Goal: Task Accomplishment & Management: Use online tool/utility

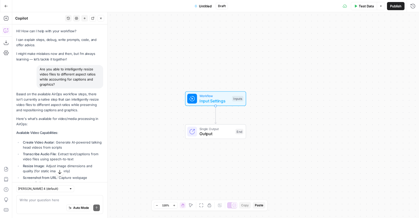
scroll to position [358, 0]
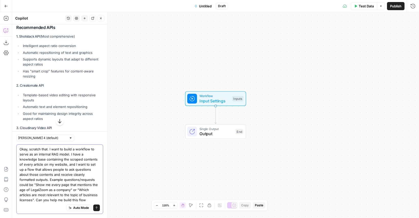
type textarea "Okay, scratch that. I want to build a workflow to serve as an internal RAG mode…"
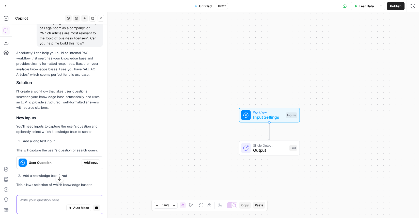
scroll to position [773, 0]
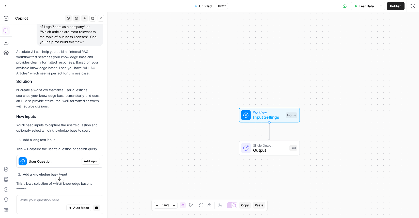
click at [92, 160] on span "Add Input" at bounding box center [91, 161] width 14 height 5
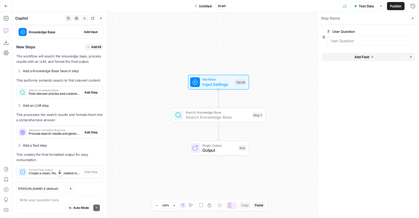
scroll to position [962, 0]
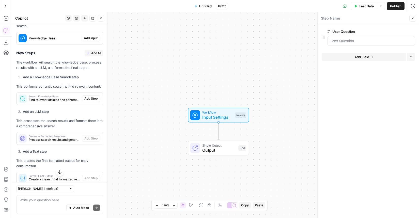
click at [92, 36] on span "Add Input" at bounding box center [91, 38] width 14 height 5
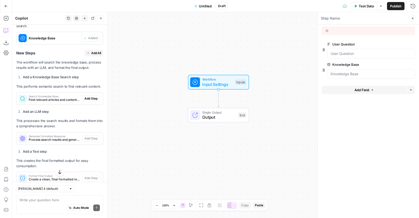
click at [96, 51] on span "Add All" at bounding box center [96, 53] width 10 height 5
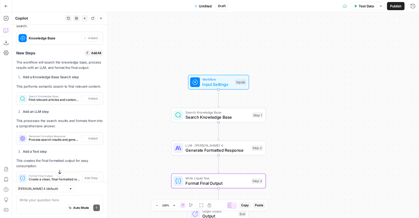
type textarea "Format Final Output"
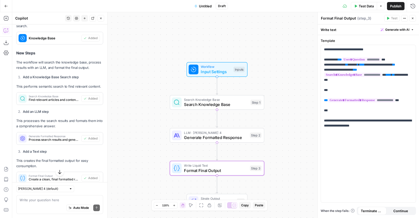
click at [364, 5] on span "Test Data" at bounding box center [366, 6] width 15 height 5
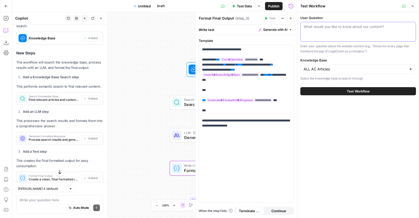
click at [332, 28] on textarea "User Question" at bounding box center [358, 26] width 109 height 5
type textarea "Can you give me a list of every article that mentions trademark filing fees?"
click at [358, 91] on span "Test Workflow" at bounding box center [358, 91] width 23 height 5
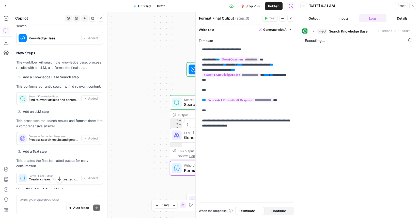
scroll to position [962, 0]
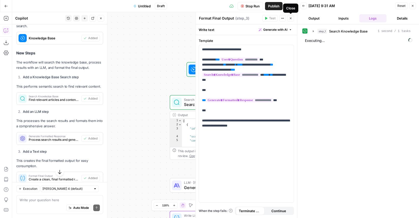
click at [292, 19] on button "Close" at bounding box center [290, 18] width 7 height 7
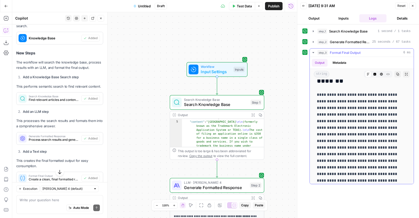
scroll to position [1010, 0]
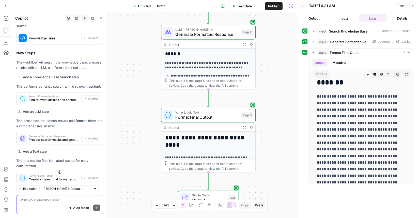
click at [45, 198] on textarea at bounding box center [60, 199] width 80 height 5
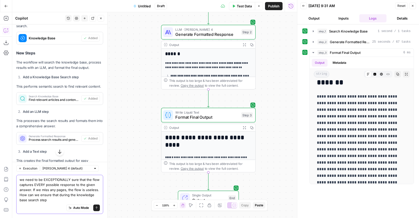
type textarea "we need to be EXCEPTIONALLY sure that the flow captures EVERY possible response…"
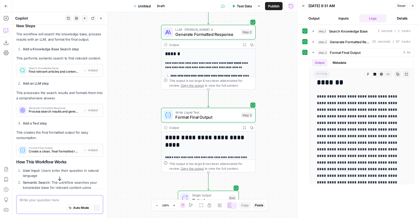
scroll to position [936, 0]
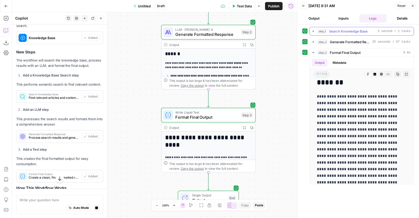
click at [314, 33] on icon "button" at bounding box center [313, 31] width 4 height 4
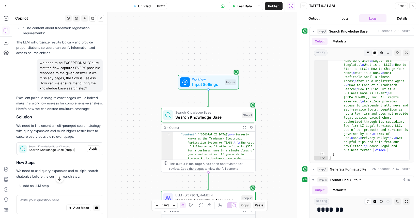
scroll to position [1234, 0]
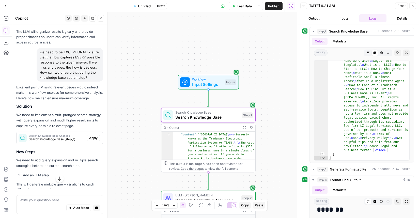
click at [92, 136] on span "Apply" at bounding box center [93, 138] width 8 height 5
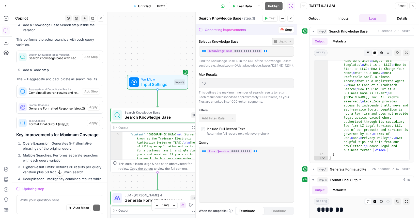
scroll to position [1515, 0]
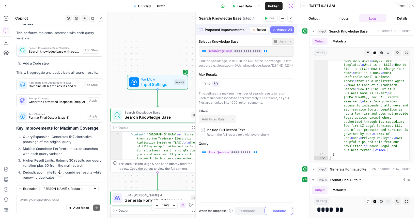
click at [286, 32] on span "Accept All" at bounding box center [284, 29] width 15 height 5
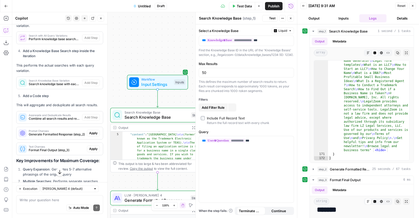
scroll to position [0, 0]
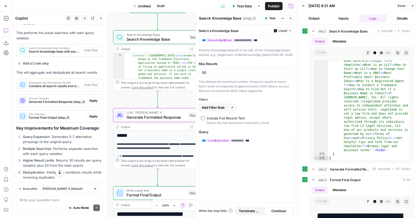
click at [93, 98] on span "Apply" at bounding box center [93, 100] width 8 height 5
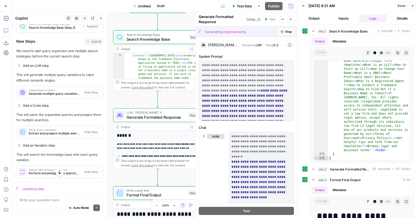
scroll to position [1318, 0]
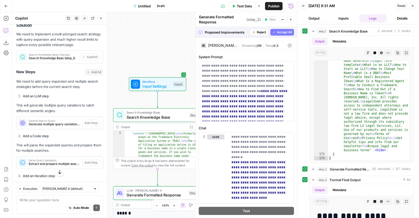
click at [284, 31] on span "Accept All" at bounding box center [284, 32] width 15 height 5
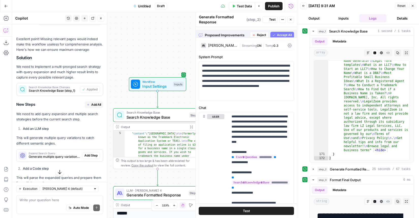
scroll to position [1351, 0]
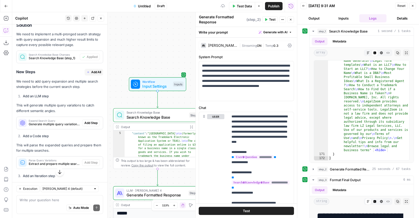
click at [92, 70] on span "Add All" at bounding box center [96, 72] width 10 height 5
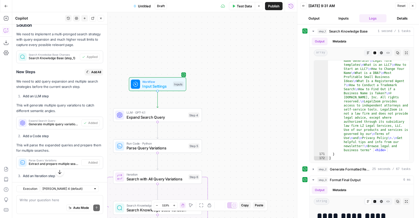
type textarea "Aggregate and Deduplicate Results"
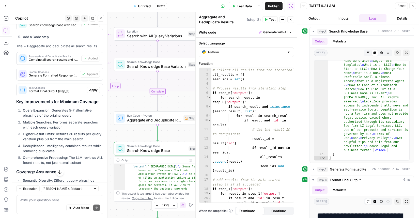
scroll to position [1574, 0]
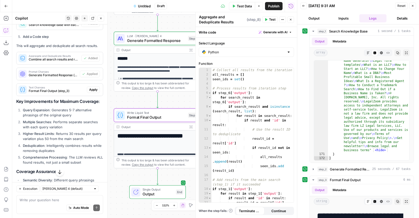
click at [91, 87] on span "Apply" at bounding box center [93, 89] width 8 height 5
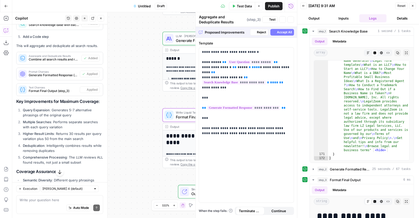
type textarea "Format Final Output"
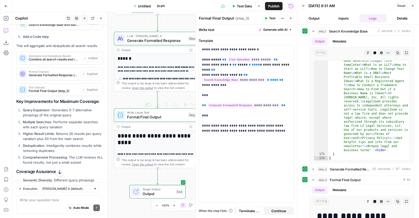
scroll to position [1643, 0]
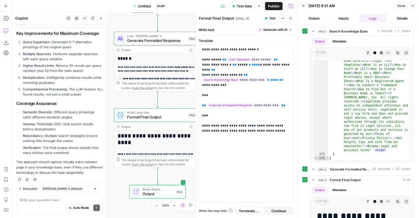
click at [51, 196] on div "Write your question here Auto Mode Send" at bounding box center [59, 204] width 87 height 19
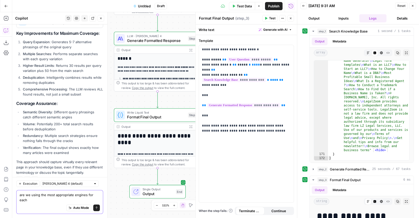
scroll to position [1648, 0]
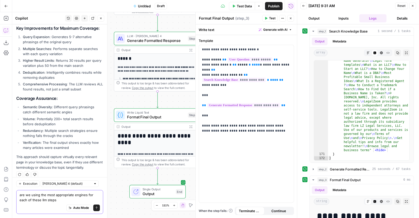
type textarea "are we using the most appropriate engines for each of these llm steps?"
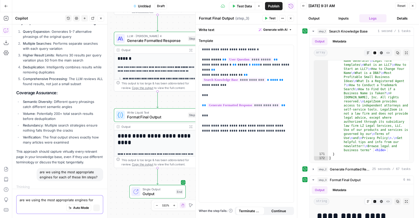
scroll to position [1614, 0]
click at [289, 16] on button "Close" at bounding box center [290, 18] width 7 height 7
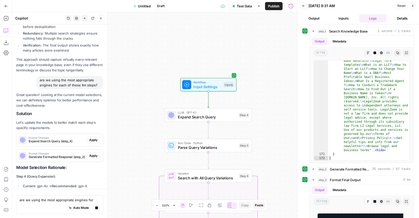
scroll to position [1693, 0]
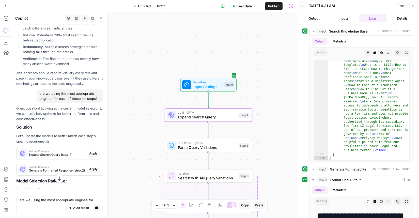
click at [69, 147] on div "Prompt Changes Expand Search Query (step_4)" at bounding box center [52, 153] width 70 height 12
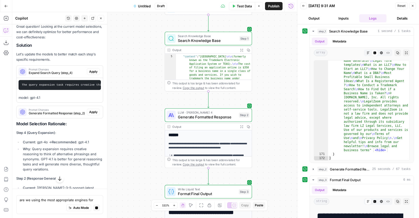
scroll to position [1770, 0]
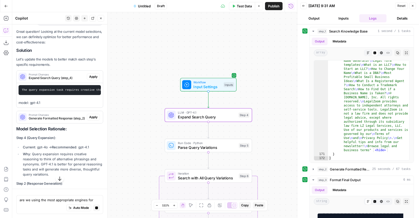
click at [92, 74] on span "Apply" at bounding box center [93, 76] width 8 height 5
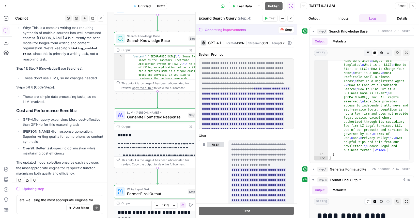
scroll to position [1791, 0]
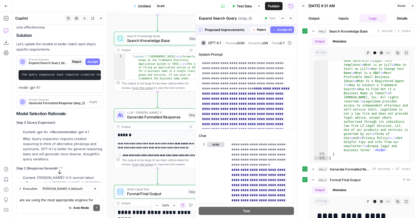
click at [287, 33] on button "Accept All" at bounding box center [282, 29] width 24 height 7
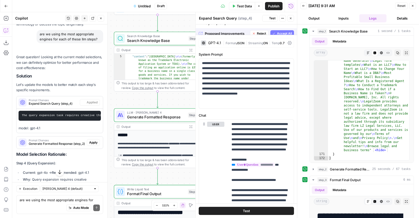
scroll to position [1831, 0]
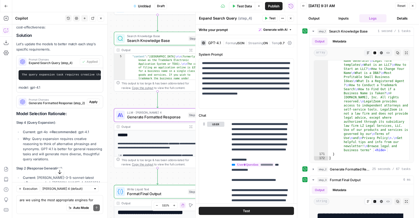
click at [95, 100] on span "Apply" at bounding box center [93, 102] width 8 height 5
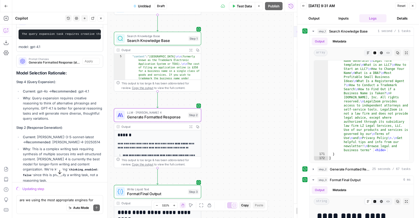
scroll to position [1791, 0]
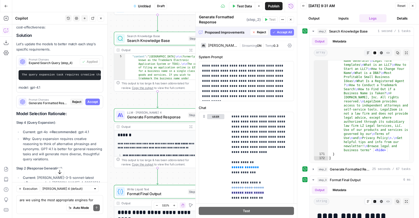
click at [280, 33] on span "Accept All" at bounding box center [284, 32] width 15 height 5
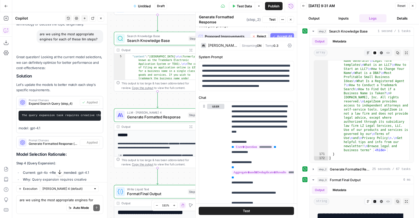
scroll to position [1831, 0]
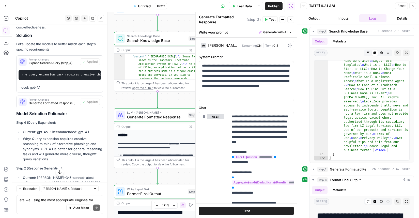
click at [244, 6] on span "Test Data" at bounding box center [244, 6] width 15 height 5
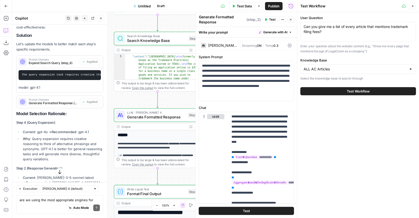
click at [329, 37] on div "Can you give me a list of every article that mentions trademark filing fees? Ca…" at bounding box center [358, 32] width 116 height 20
type textarea "I need a list of every page that mentions LegalZoom's age as a company, please"
click at [353, 90] on span "Test Workflow" at bounding box center [358, 91] width 23 height 5
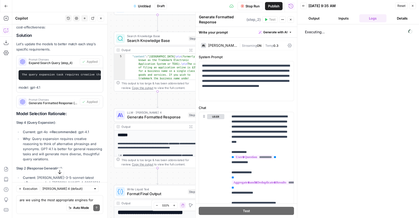
click at [289, 22] on button "Close" at bounding box center [290, 19] width 7 height 7
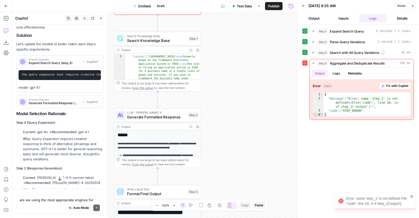
scroll to position [1831, 0]
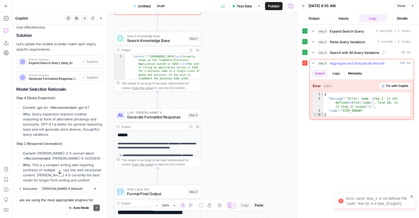
click at [392, 85] on span "Fix with Copilot" at bounding box center [397, 86] width 22 height 5
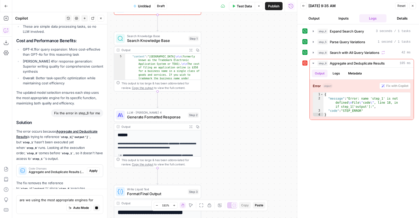
scroll to position [1989, 0]
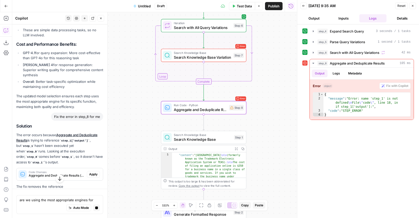
click at [92, 172] on span "Apply" at bounding box center [93, 174] width 8 height 5
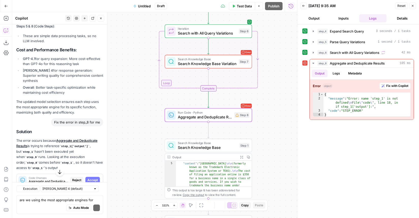
scroll to position [1995, 0]
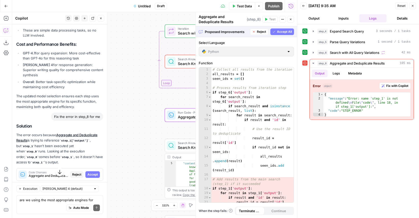
click at [92, 172] on span "Accept" at bounding box center [92, 174] width 10 height 5
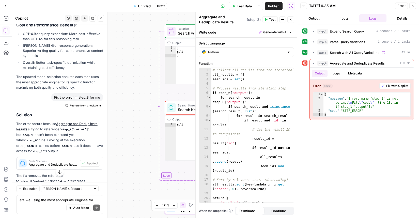
scroll to position [2097, 0]
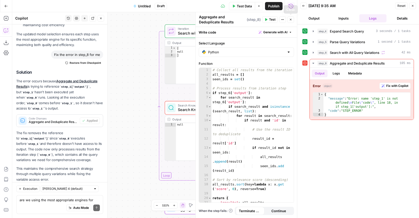
click at [290, 21] on button "Close" at bounding box center [290, 19] width 7 height 7
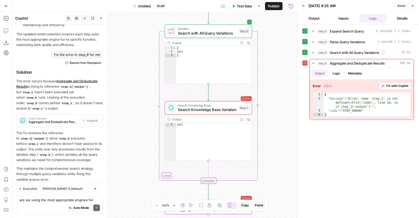
click at [247, 8] on span "Test Data" at bounding box center [244, 6] width 15 height 5
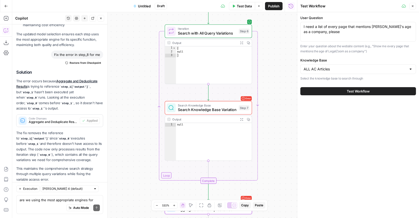
click at [334, 89] on button "Test Workflow" at bounding box center [358, 91] width 116 height 8
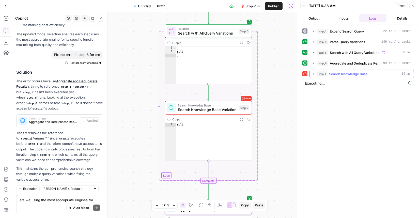
click at [313, 75] on icon "button" at bounding box center [313, 74] width 4 height 4
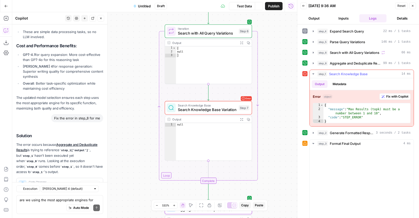
scroll to position [2097, 0]
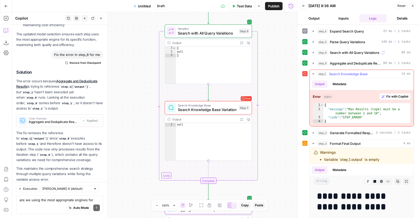
click at [395, 92] on div "Error object Fix with Copilot 1 2 3 4 { "message" : "Max Results (topk) must be…" at bounding box center [362, 108] width 104 height 36
click at [395, 96] on span "Fix with Copilot" at bounding box center [397, 96] width 22 height 5
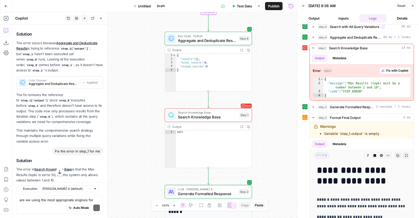
scroll to position [2190, 0]
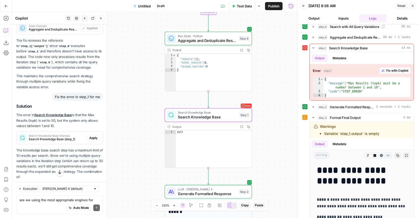
click at [93, 136] on span "Apply" at bounding box center [93, 138] width 8 height 5
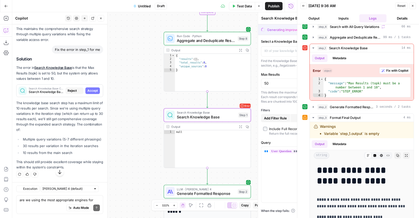
scroll to position [2141, 0]
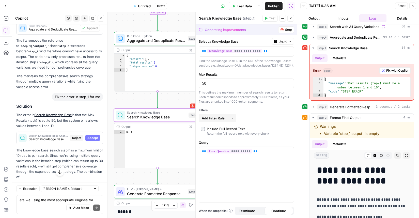
click at [93, 136] on span "Accept" at bounding box center [92, 138] width 10 height 5
type input "10"
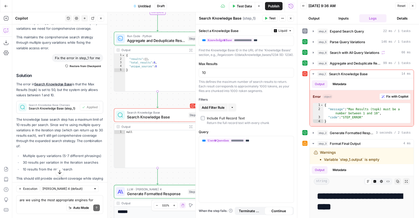
scroll to position [2233, 0]
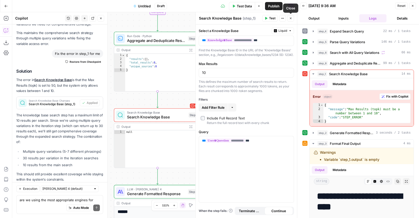
click at [292, 17] on icon "button" at bounding box center [290, 18] width 3 height 3
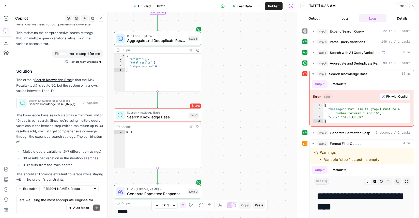
click at [249, 5] on span "Test Data" at bounding box center [244, 6] width 15 height 5
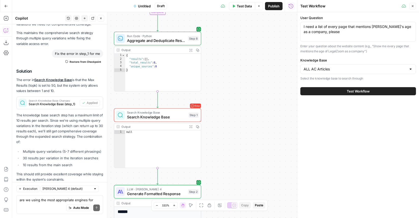
click at [338, 89] on button "Test Workflow" at bounding box center [358, 91] width 116 height 8
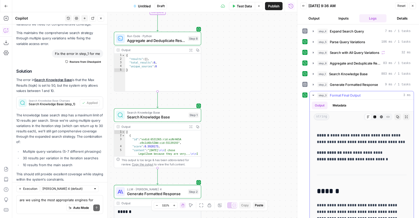
scroll to position [17, 0]
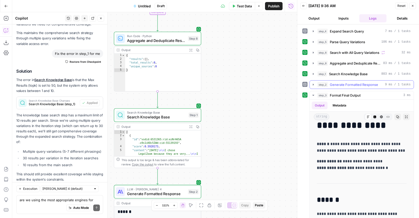
click at [313, 83] on icon "button" at bounding box center [313, 85] width 4 height 4
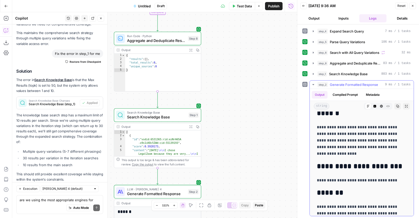
scroll to position [6, 0]
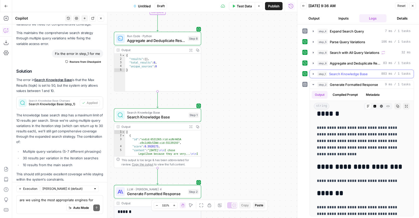
click at [314, 74] on icon "button" at bounding box center [313, 74] width 4 height 4
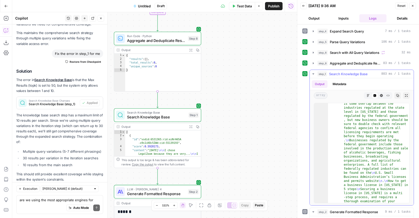
scroll to position [268, 0]
click at [312, 75] on icon "button" at bounding box center [313, 74] width 4 height 4
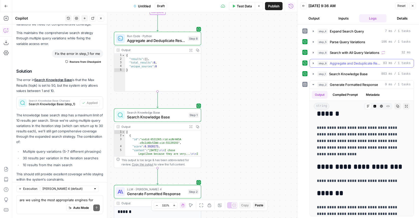
click at [312, 65] on icon "button" at bounding box center [313, 63] width 4 height 4
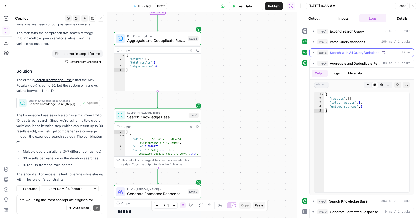
click at [312, 52] on icon "button" at bounding box center [313, 53] width 4 height 4
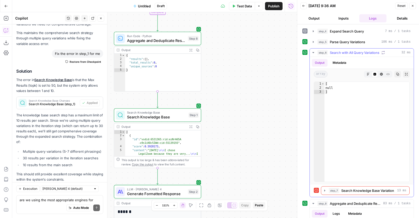
click at [312, 52] on icon "button" at bounding box center [313, 53] width 4 height 4
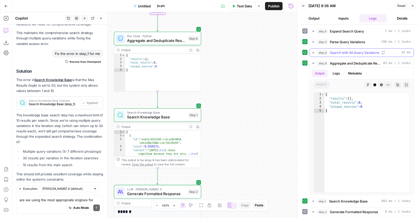
click at [312, 52] on icon "button" at bounding box center [313, 53] width 4 height 4
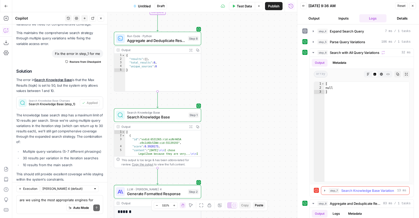
click at [325, 190] on icon "button" at bounding box center [324, 190] width 1 height 2
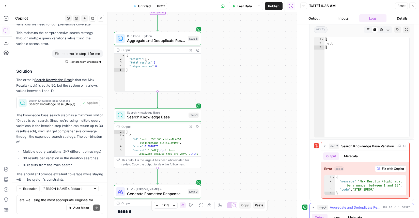
scroll to position [44, 0]
click at [390, 171] on span "Fix with Copilot" at bounding box center [393, 169] width 22 height 5
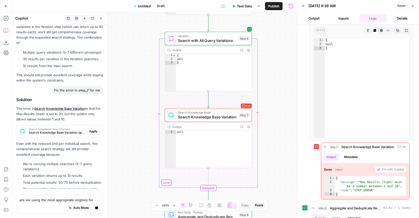
scroll to position [2268, 0]
click at [91, 130] on span "Apply" at bounding box center [93, 132] width 8 height 5
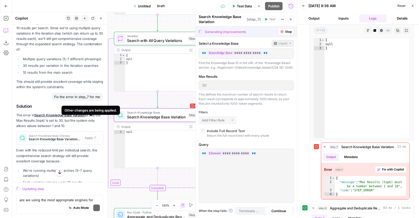
scroll to position [2274, 0]
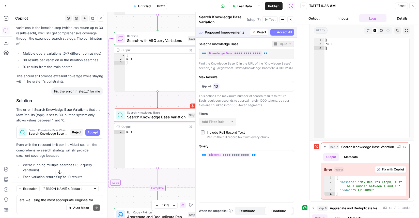
click at [273, 34] on icon "button" at bounding box center [273, 32] width 3 height 3
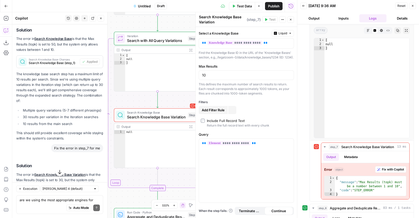
scroll to position [0, 0]
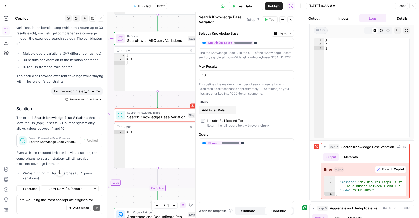
click at [243, 7] on span "Test Data" at bounding box center [244, 6] width 15 height 5
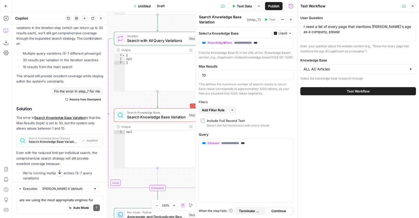
click at [340, 91] on button "Test Workflow" at bounding box center [358, 91] width 116 height 8
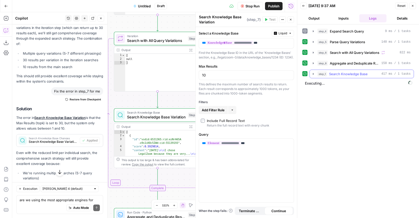
click at [313, 74] on icon "button" at bounding box center [313, 74] width 1 height 2
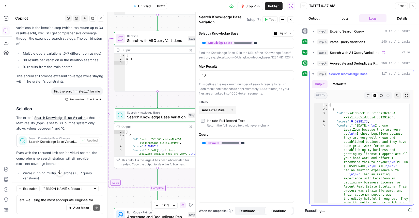
click at [313, 73] on icon "button" at bounding box center [313, 74] width 4 height 4
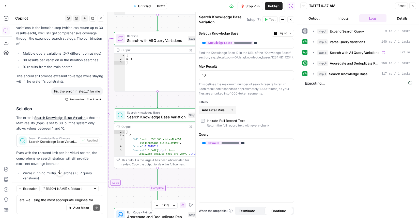
click at [290, 18] on icon "button" at bounding box center [290, 19] width 3 height 3
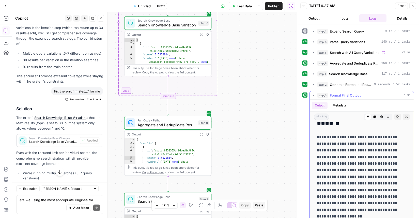
scroll to position [103, 0]
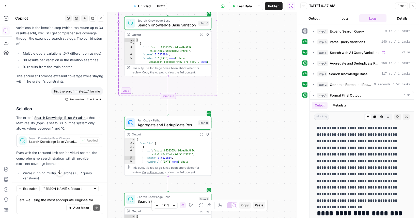
click at [56, 197] on div "are we using the most appropriate engines for each of these llm steps? Write yo…" at bounding box center [59, 204] width 87 height 19
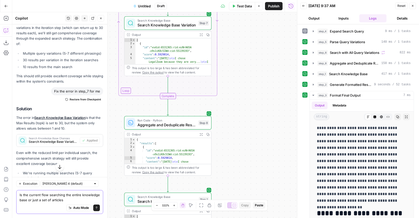
type textarea "Is the current flow searching the entire knowledge base or just a set of articl…"
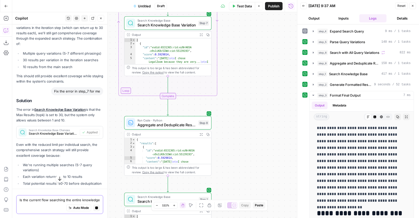
scroll to position [2314, 0]
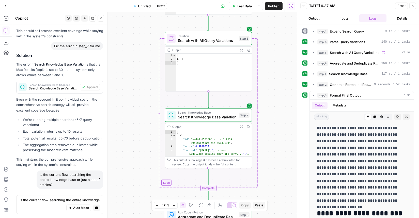
click at [160, 5] on span "Draft" at bounding box center [161, 6] width 8 height 5
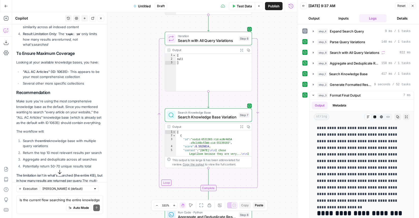
scroll to position [2627, 0]
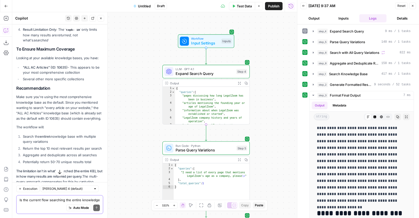
click at [41, 199] on textarea "Is the current flow searching the entire knowledge base or just a set of articl…" at bounding box center [60, 199] width 80 height 5
type textarea "I"
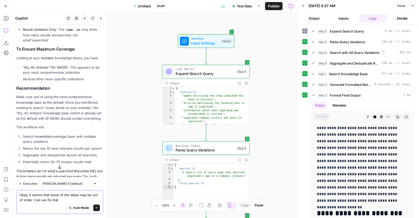
type textarea "Okay, it seems that some of the steps may be out of order. Can we fix that?"
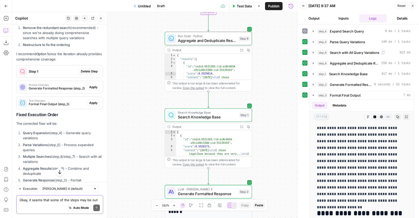
scroll to position [2896, 0]
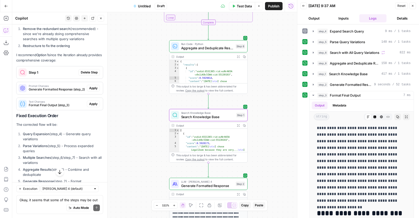
click at [90, 70] on span "Delete Step" at bounding box center [89, 72] width 17 height 5
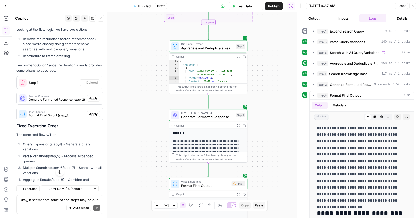
scroll to position [2907, 0]
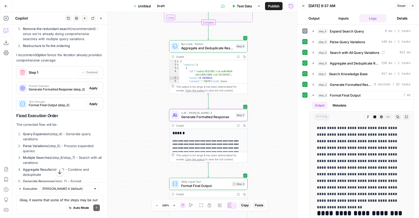
click at [95, 86] on span "Apply" at bounding box center [93, 88] width 8 height 5
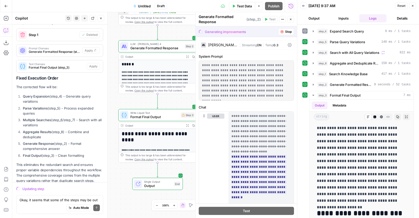
scroll to position [2816, 0]
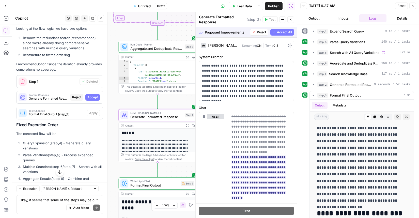
click at [92, 95] on span "Accept" at bounding box center [92, 97] width 10 height 5
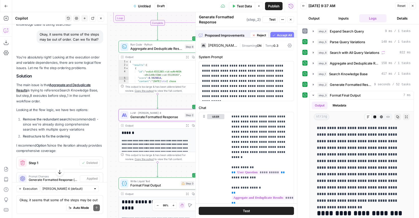
scroll to position [0, 0]
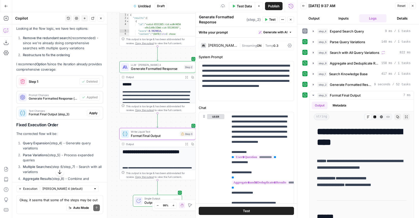
click at [94, 111] on span "Apply" at bounding box center [93, 113] width 8 height 5
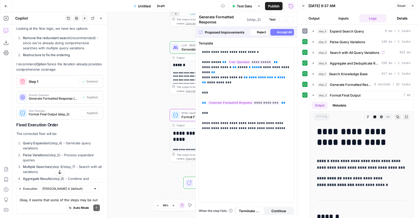
scroll to position [2897, 0]
type textarea "Format Final Output"
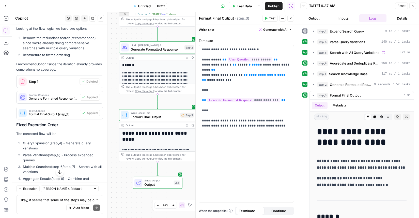
click at [59, 206] on div "Auto Mode Send" at bounding box center [60, 207] width 80 height 11
click at [244, 7] on span "Test Data" at bounding box center [244, 6] width 15 height 5
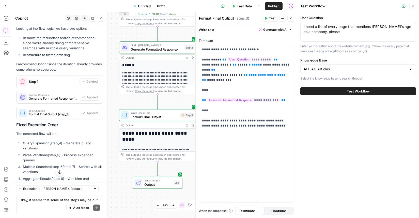
click at [334, 23] on div "I need a list of every page that mentions LegalZoom's age as a company, please …" at bounding box center [358, 32] width 116 height 20
type textarea "Please give me a list of every page that mentions starting an LLC"
click at [375, 93] on button "Test Workflow" at bounding box center [358, 91] width 116 height 8
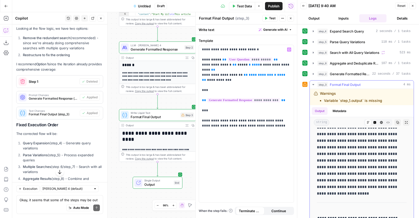
scroll to position [17, 0]
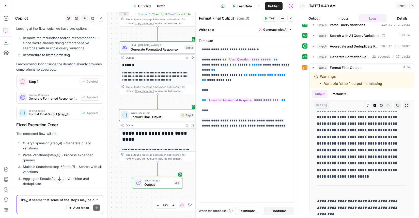
click at [55, 198] on textarea "Okay, it seems that some of the steps may be out of order. Can we fix that?" at bounding box center [60, 199] width 80 height 5
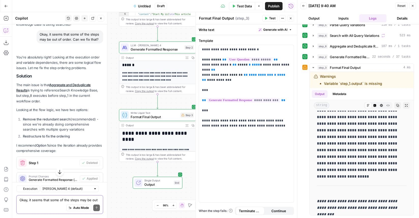
scroll to position [2897, 0]
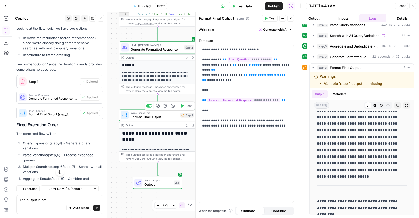
click at [164, 113] on span "Write Liquid Text" at bounding box center [155, 113] width 48 height 4
click at [52, 201] on textarea "The output is not" at bounding box center [60, 199] width 80 height 5
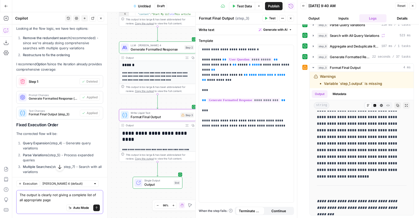
type textarea "The output is clearly not giving a complete list of all appropriate pages"
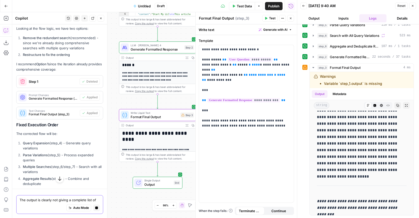
scroll to position [2867, 0]
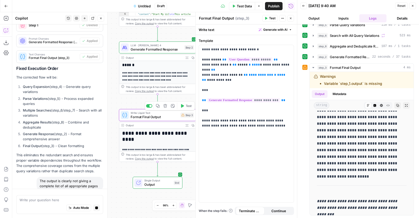
click at [172, 117] on span "Format Final Output" at bounding box center [155, 116] width 48 height 5
click at [313, 48] on icon "button" at bounding box center [313, 46] width 4 height 4
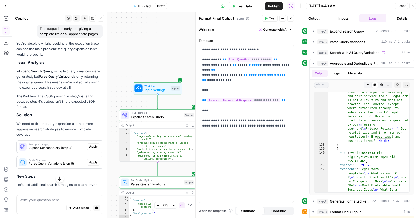
scroll to position [3020, 0]
click at [96, 143] on span "Apply" at bounding box center [93, 145] width 8 height 5
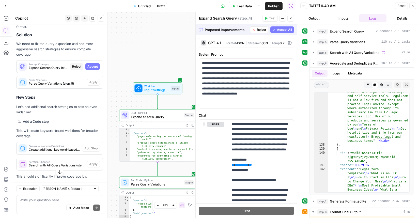
scroll to position [3103, 0]
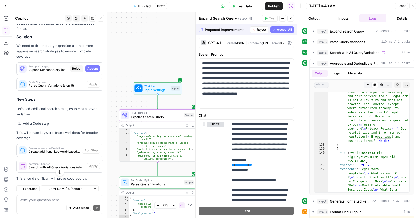
click at [91, 66] on span "Accept" at bounding box center [92, 68] width 10 height 5
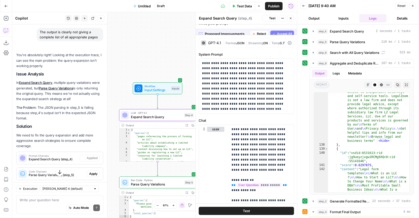
scroll to position [0, 0]
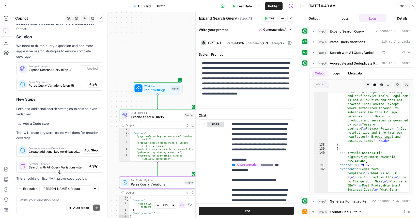
click at [92, 82] on span "Apply" at bounding box center [93, 84] width 8 height 5
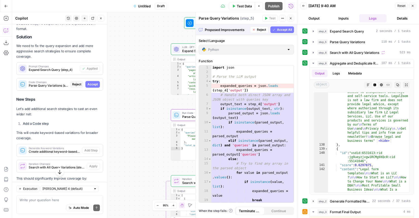
click at [93, 82] on span "Accept" at bounding box center [92, 84] width 10 height 5
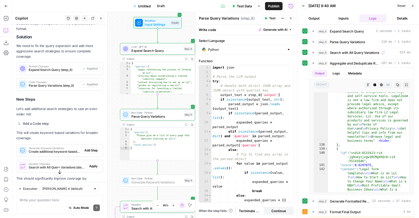
click at [93, 148] on span "Add Step" at bounding box center [90, 150] width 13 height 5
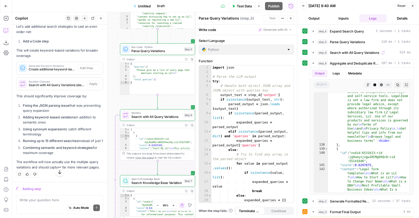
scroll to position [3103, 0]
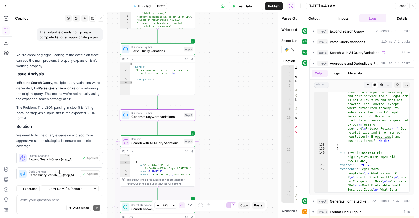
type textarea "Generate Keyword Variations"
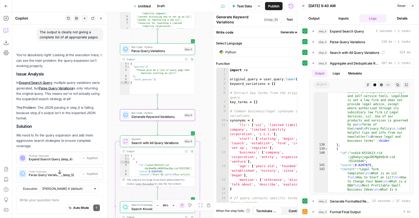
scroll to position [3192, 0]
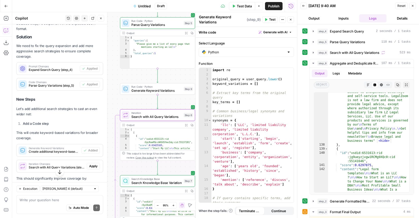
click at [93, 164] on span "Apply" at bounding box center [93, 166] width 8 height 5
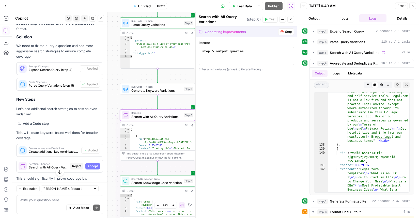
click at [93, 164] on span "Accept" at bounding box center [92, 166] width 10 height 5
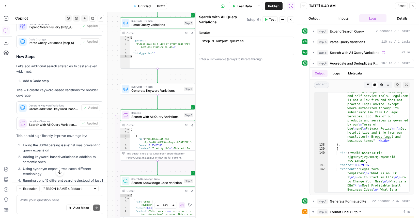
scroll to position [3266, 0]
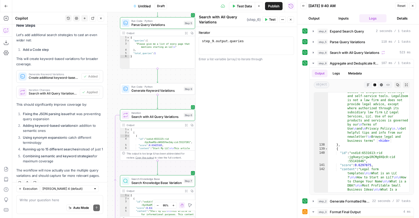
click at [245, 6] on span "Test Data" at bounding box center [244, 6] width 15 height 5
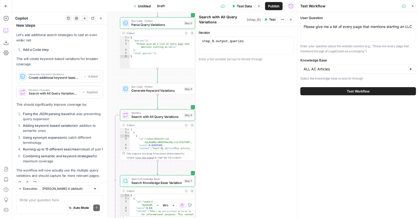
click at [352, 93] on span "Test Workflow" at bounding box center [358, 91] width 23 height 5
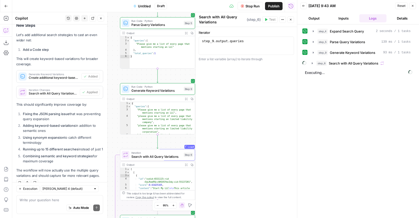
click at [291, 18] on icon "button" at bounding box center [290, 19] width 3 height 3
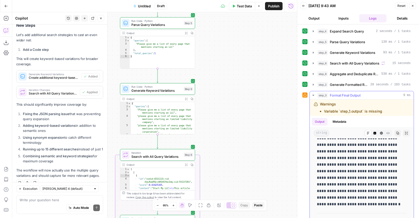
scroll to position [28, 0]
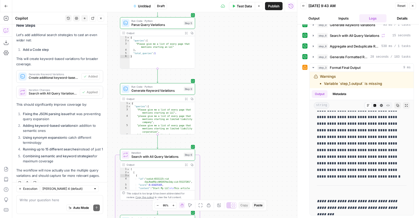
click at [75, 195] on div "Write your question here Auto Mode Send" at bounding box center [59, 204] width 87 height 19
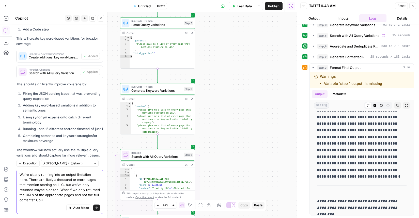
scroll to position [3291, 0]
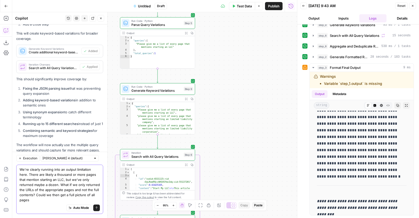
type textarea "We're clearly running into an output limitation here. There are likely a thousa…"
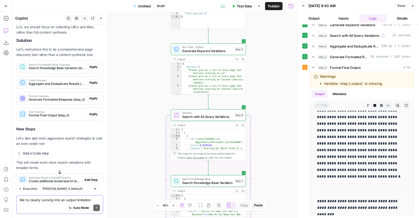
scroll to position [3404, 0]
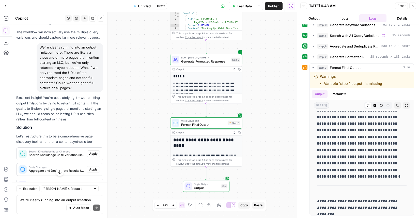
click at [94, 151] on span "Apply" at bounding box center [93, 153] width 8 height 5
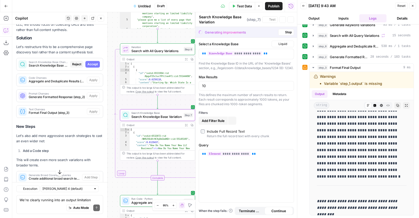
scroll to position [3315, 0]
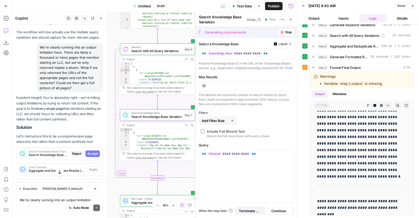
click at [94, 151] on span "Accept" at bounding box center [92, 153] width 10 height 5
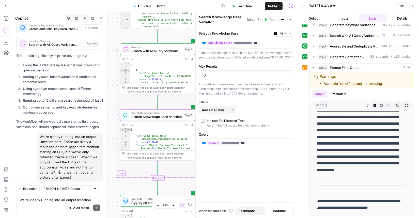
scroll to position [0, 0]
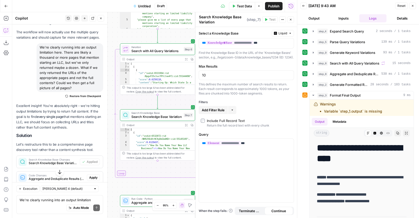
click at [95, 175] on span "Apply" at bounding box center [93, 177] width 8 height 5
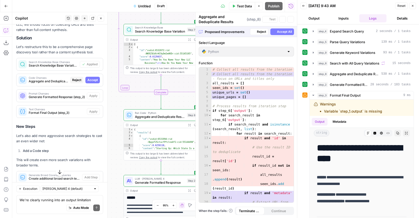
scroll to position [3315, 0]
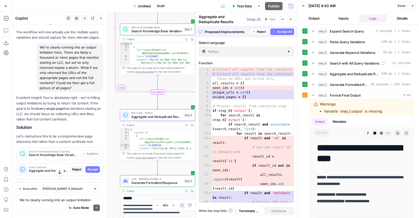
click at [95, 167] on span "Accept" at bounding box center [92, 169] width 10 height 5
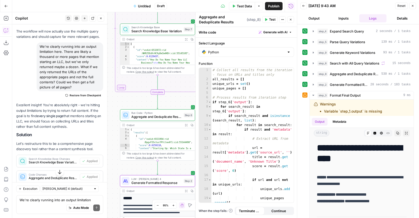
scroll to position [3428, 0]
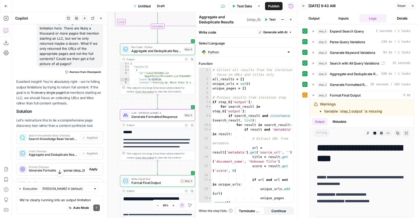
click at [94, 167] on span "Apply" at bounding box center [93, 169] width 8 height 5
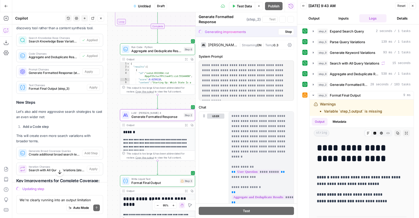
scroll to position [3339, 0]
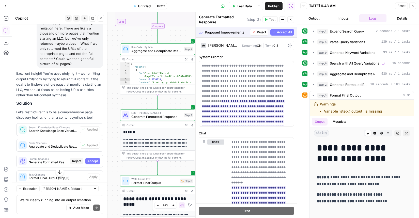
click at [282, 34] on span "Accept All" at bounding box center [284, 32] width 15 height 5
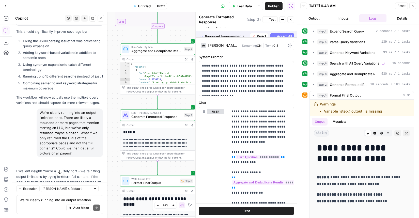
scroll to position [3428, 0]
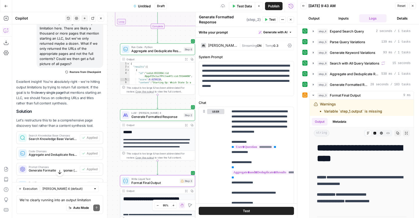
click at [97, 183] on span "Apply" at bounding box center [93, 185] width 8 height 5
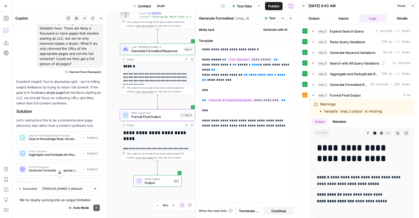
type textarea "Format Final Output"
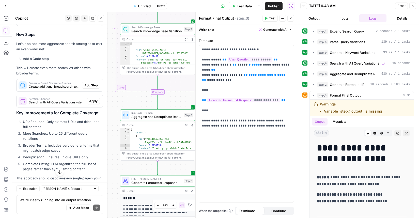
scroll to position [3598, 0]
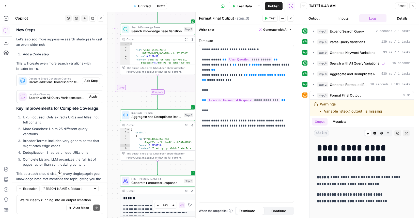
click at [91, 78] on span "Add Step" at bounding box center [90, 80] width 13 height 5
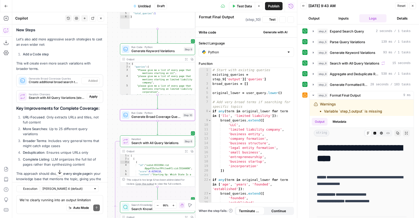
type textarea "Generate Broad Coverage Queries"
click at [95, 94] on span "Apply" at bounding box center [93, 96] width 8 height 5
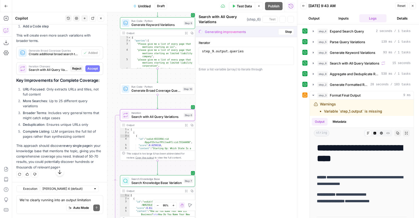
scroll to position [3501, 0]
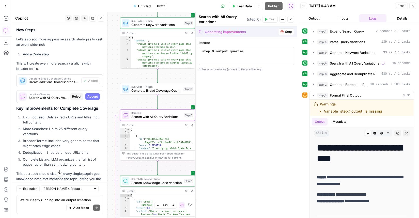
click at [92, 93] on div "Iteration Changes Search with All Query Variations (step_6) Reject Accept" at bounding box center [60, 96] width 86 height 12
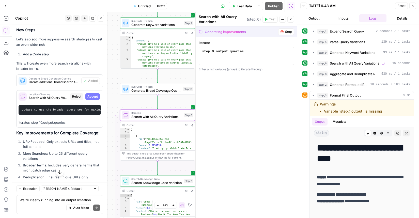
click at [92, 93] on button "Accept" at bounding box center [92, 96] width 14 height 7
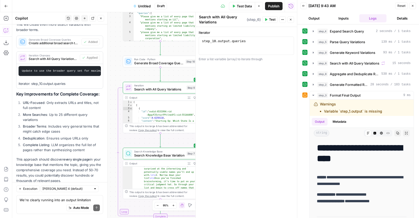
scroll to position [204, 0]
click at [292, 16] on button "Close" at bounding box center [290, 19] width 7 height 7
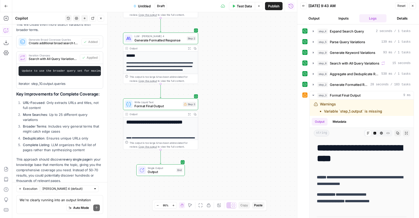
click at [35, 196] on div "We're clearly running into an output limitation here. There are likely a thousa…" at bounding box center [59, 204] width 87 height 19
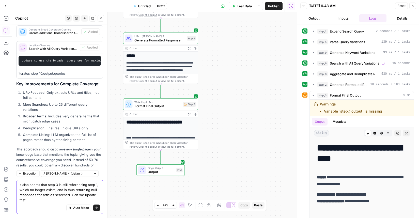
scroll to position [3652, 0]
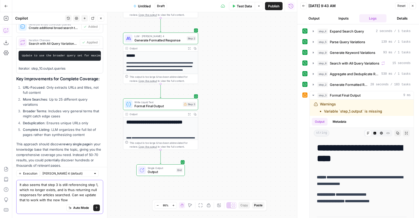
type textarea "It also seems that step 3 is still referencing step 1, which no longer exists, …"
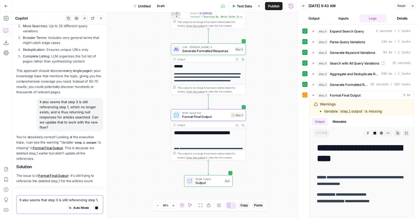
scroll to position [3655, 0]
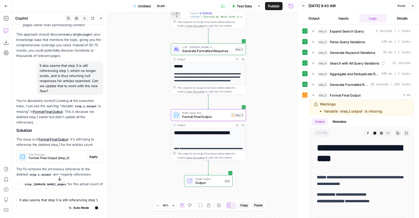
click at [93, 154] on span "Apply" at bounding box center [93, 156] width 8 height 5
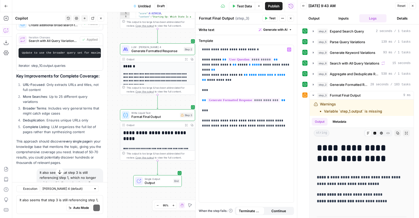
scroll to position [3762, 0]
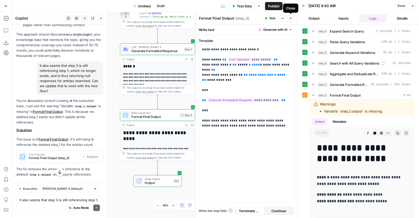
click at [289, 20] on button "Close" at bounding box center [290, 18] width 7 height 7
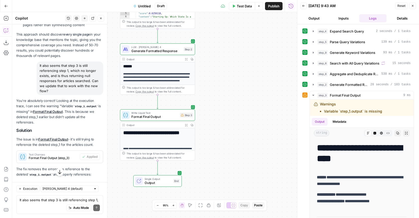
click at [248, 8] on span "Test Data" at bounding box center [244, 6] width 15 height 5
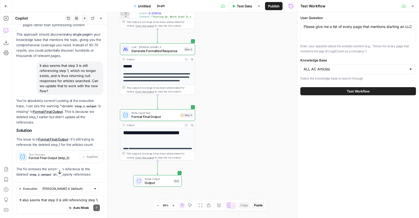
click at [349, 92] on span "Test Workflow" at bounding box center [358, 91] width 23 height 5
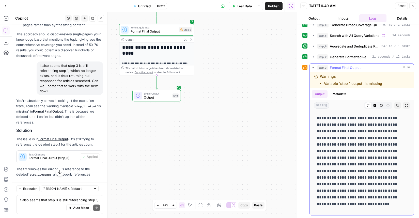
scroll to position [1106, 0]
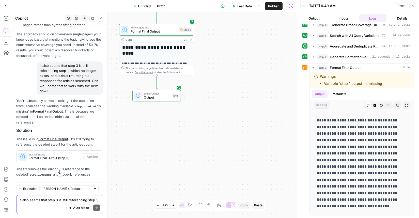
click at [71, 201] on textarea "It also seems that step 3 is still referencing step 1, which no longer exists, …" at bounding box center [60, 199] width 80 height 5
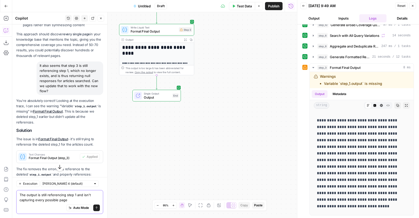
type textarea "The output is still referencing step 1 and isn't capturing every possible page."
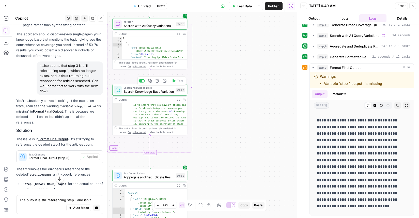
click at [157, 92] on span "Search Knowledge Base Variation" at bounding box center [149, 91] width 50 height 5
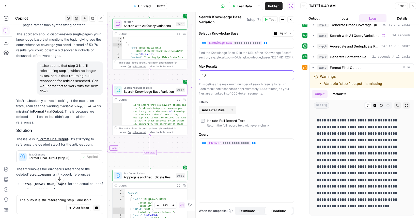
click at [214, 78] on input "10" at bounding box center [246, 75] width 89 height 5
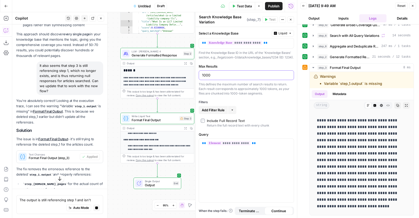
scroll to position [3680, 0]
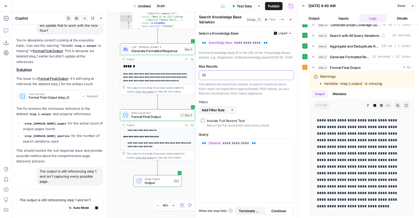
type input "1"
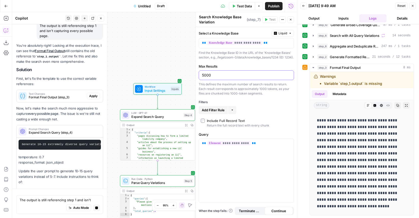
scroll to position [3824, 0]
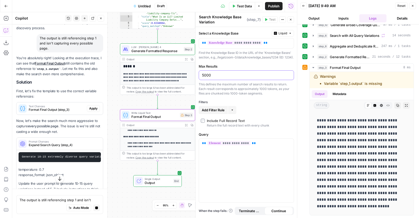
type input "5000"
click at [94, 77] on p "You're absolutely right! Looking at the execution trace, I can see that Format …" at bounding box center [59, 66] width 87 height 22
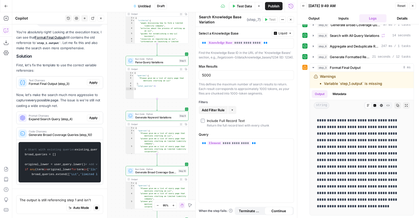
scroll to position [3836, 0]
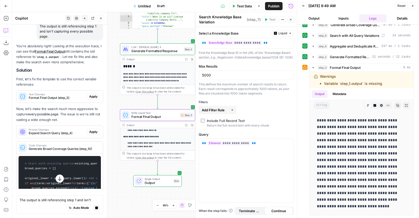
click at [93, 94] on span "Apply" at bounding box center [93, 96] width 8 height 5
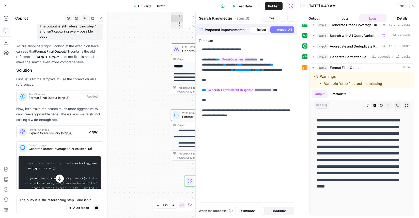
type textarea "Format Final Output"
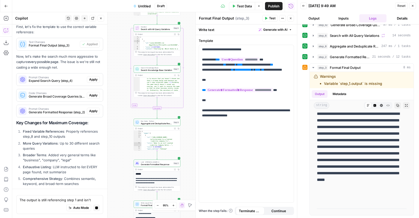
scroll to position [3857, 0]
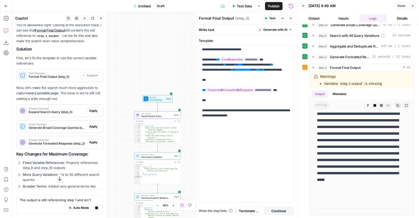
click at [94, 108] on span "Apply" at bounding box center [93, 110] width 8 height 5
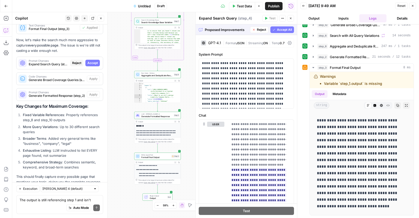
scroll to position [3915, 0]
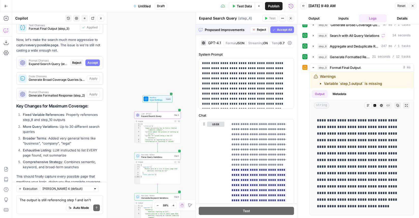
click at [93, 60] on span "Accept" at bounding box center [92, 62] width 10 height 5
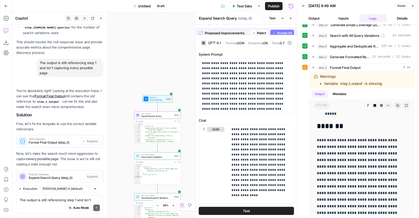
scroll to position [0, 0]
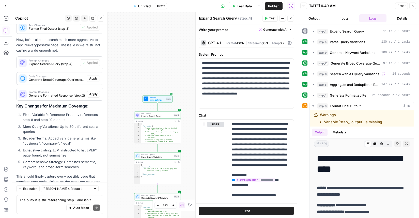
click at [95, 76] on span "Apply" at bounding box center [93, 78] width 8 height 5
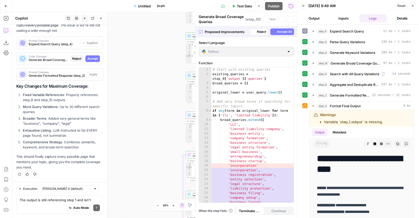
scroll to position [3915, 0]
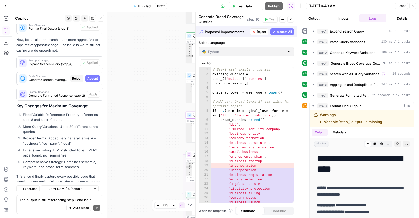
click at [95, 74] on div "Code Changes Generate Broad Coverage Queries (step_10) Reject Accept" at bounding box center [60, 78] width 86 height 8
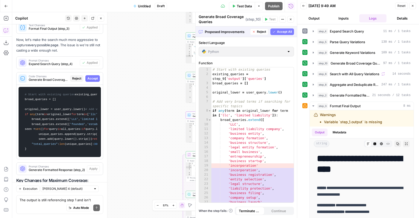
click at [95, 76] on span "Accept" at bounding box center [92, 78] width 10 height 5
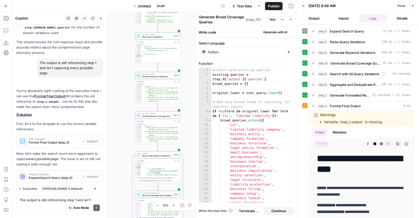
scroll to position [4390, 0]
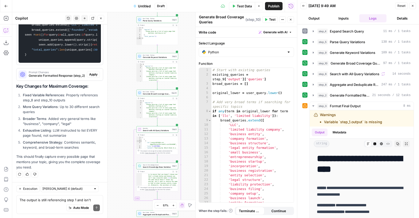
click at [94, 74] on span "Apply" at bounding box center [93, 74] width 8 height 5
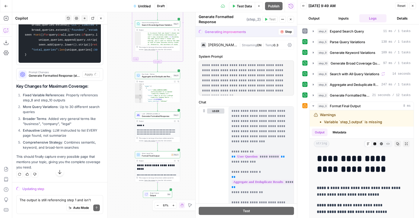
scroll to position [4276, 0]
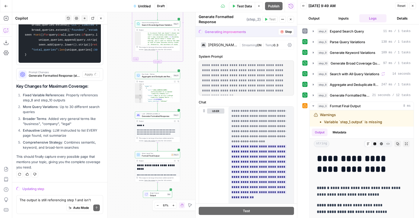
click at [162, 155] on span "Format Final Output" at bounding box center [156, 155] width 28 height 3
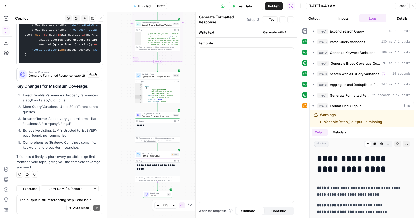
type textarea "Format Final Output"
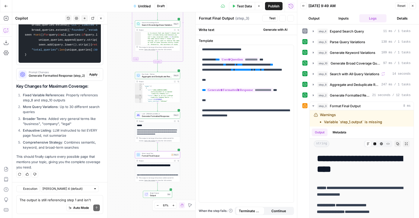
scroll to position [4390, 0]
click at [94, 74] on span "Apply" at bounding box center [93, 74] width 8 height 5
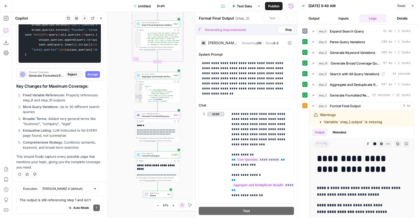
scroll to position [4276, 0]
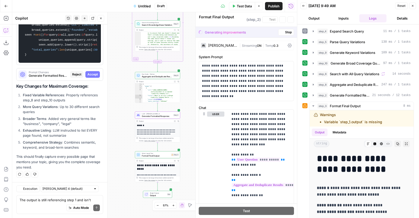
type textarea "Generate Formatted Response"
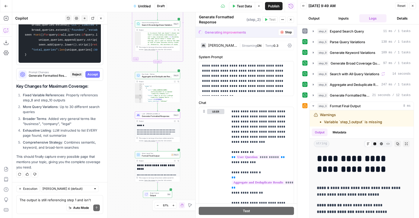
click at [94, 74] on span "Accept" at bounding box center [92, 74] width 10 height 5
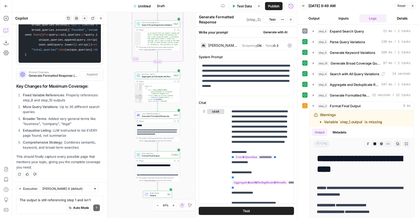
scroll to position [4390, 0]
click at [56, 202] on textarea "The output is still referencing step 1 and isn't capturing every possible page." at bounding box center [60, 199] width 80 height 5
click at [155, 156] on span "Format Final Output" at bounding box center [156, 155] width 28 height 3
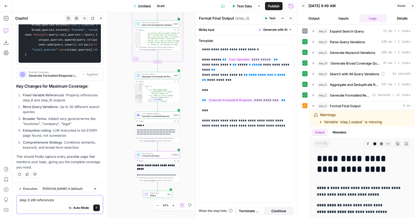
click at [70, 200] on textarea "step 3 still references" at bounding box center [60, 199] width 80 height 5
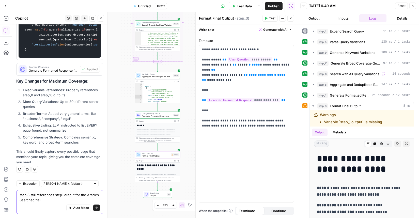
type textarea "step 3 still references step1.output for the Articles Searched field"
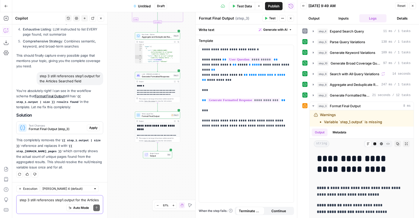
scroll to position [4479, 0]
click at [95, 131] on button "Apply" at bounding box center [93, 127] width 13 height 7
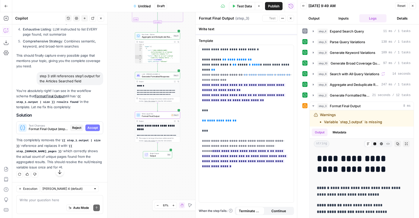
scroll to position [4365, 0]
click at [95, 130] on span "Accept" at bounding box center [92, 127] width 10 height 5
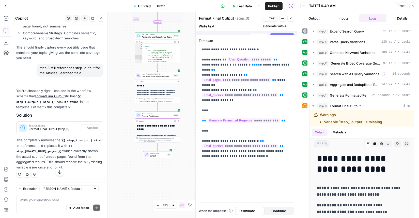
scroll to position [4479, 0]
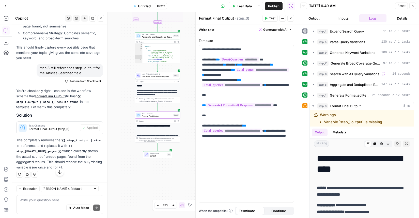
click at [238, 6] on span "Test Data" at bounding box center [244, 6] width 15 height 5
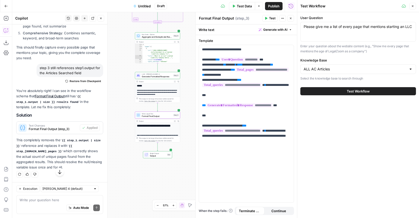
click at [337, 93] on button "Test Workflow" at bounding box center [358, 91] width 116 height 8
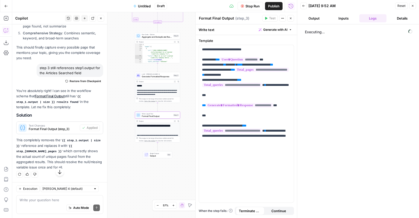
click at [292, 20] on button "Close" at bounding box center [290, 18] width 7 height 7
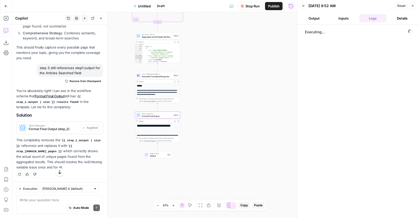
click at [146, 6] on span "Untitled" at bounding box center [144, 6] width 13 height 5
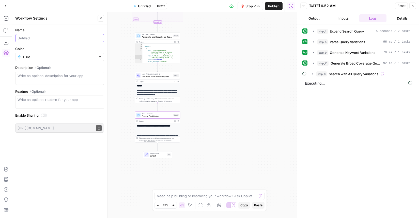
click at [69, 38] on input "Name" at bounding box center [60, 38] width 84 height 5
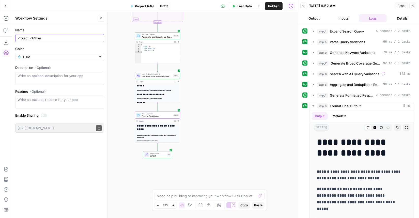
type input "Project RAGtime"
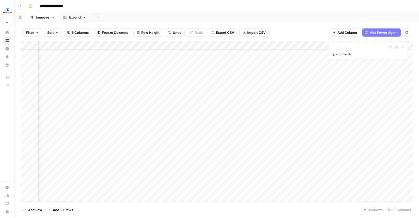
scroll to position [823, 103]
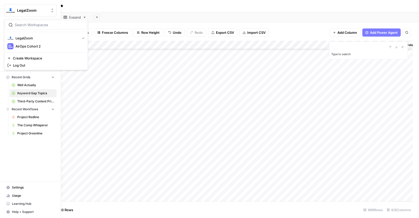
click at [15, 13] on button "LegalZoom" at bounding box center [30, 10] width 53 height 13
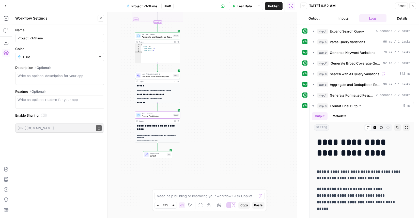
type input "Project RAGtime"
click at [34, 57] on input "Color" at bounding box center [59, 56] width 73 height 5
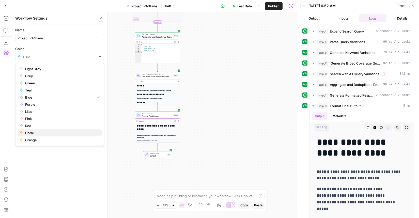
click at [32, 132] on span "Coral" at bounding box center [61, 132] width 73 height 5
type input "Coral"
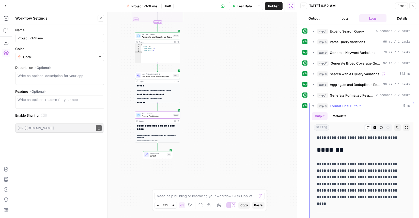
scroll to position [155, 0]
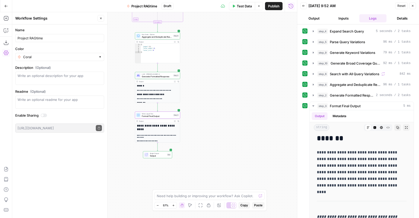
click at [103, 18] on button "Close" at bounding box center [101, 18] width 7 height 7
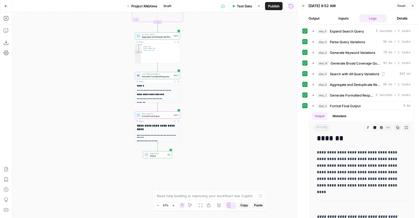
click at [6, 35] on div "Add Steps Copilot Download as JSON Settings Import JSON AirOps Academy Help Giv…" at bounding box center [6, 115] width 12 height 206
click at [6, 31] on icon "button" at bounding box center [6, 30] width 5 height 5
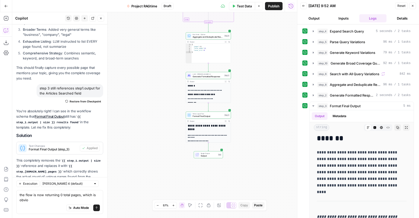
scroll to position [4142, 0]
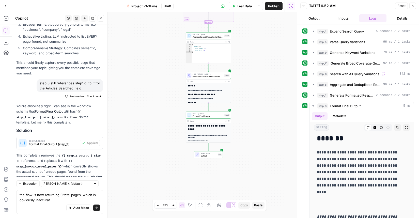
type textarea "the flow is now returning 0 total pages, which is obviously inaccurate"
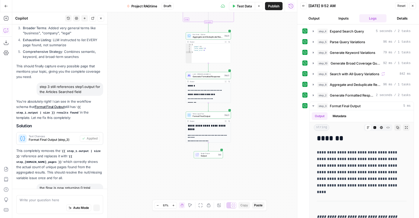
scroll to position [4015, 0]
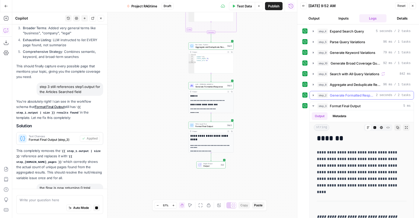
click at [314, 96] on icon "button" at bounding box center [313, 95] width 4 height 4
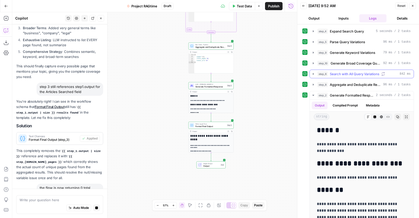
click at [313, 73] on icon "button" at bounding box center [313, 74] width 4 height 4
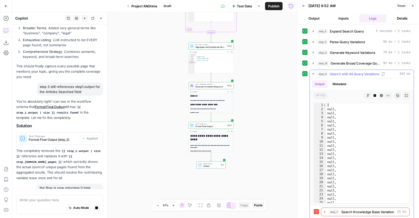
click at [313, 73] on icon "button" at bounding box center [313, 74] width 4 height 4
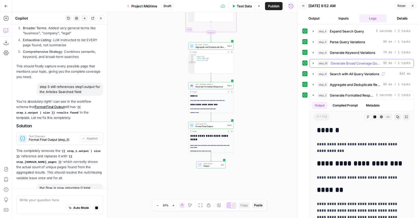
click at [313, 60] on button "step_10 Generate Broad Coverage Queries 92 ms / 1 tasks" at bounding box center [362, 63] width 104 height 8
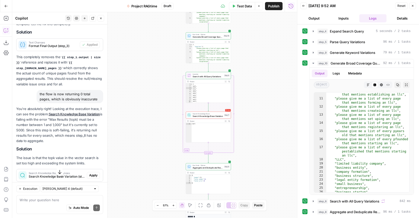
scroll to position [4246, 0]
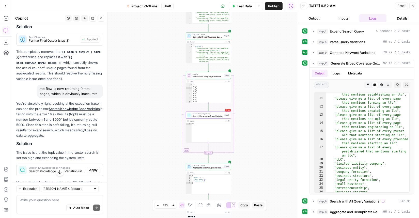
click at [94, 168] on span "Apply" at bounding box center [93, 170] width 8 height 5
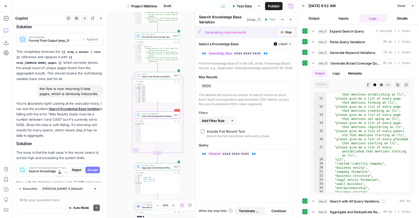
click at [94, 168] on span "Accept" at bounding box center [92, 170] width 10 height 5
type input "1000"
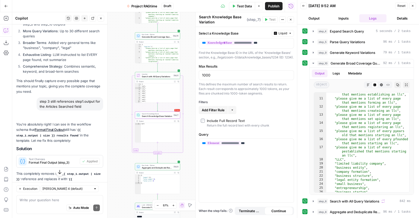
scroll to position [0, 0]
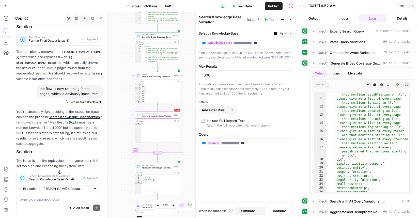
click at [114, 128] on div "Workflow Input Settings Inputs LLM · GPT-4.1 Expand Search Query Step 4 Output …" at bounding box center [154, 115] width 285 height 206
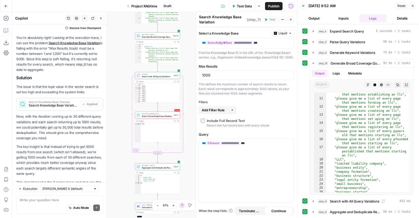
click at [246, 8] on span "Test Data" at bounding box center [244, 6] width 15 height 5
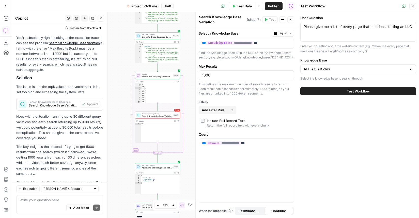
click at [370, 90] on button "Test Workflow" at bounding box center [358, 91] width 116 height 8
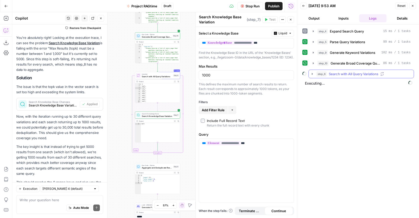
click at [312, 74] on icon "button" at bounding box center [312, 74] width 1 height 2
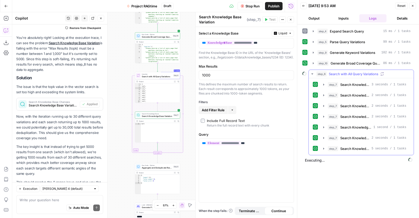
click at [312, 74] on icon "button" at bounding box center [312, 73] width 2 height 1
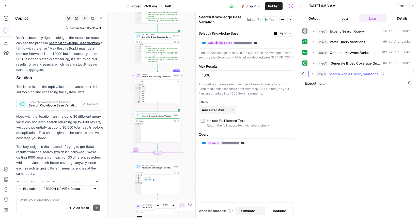
click at [312, 75] on icon "button" at bounding box center [312, 74] width 4 height 4
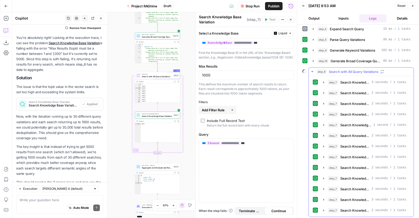
scroll to position [13, 0]
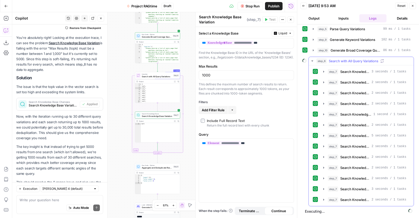
click at [311, 61] on icon "button" at bounding box center [312, 61] width 4 height 4
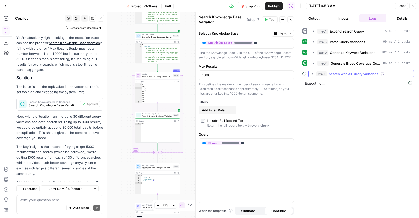
click at [310, 75] on icon "button" at bounding box center [312, 74] width 4 height 4
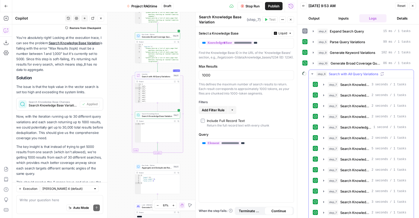
click at [312, 73] on icon "button" at bounding box center [312, 74] width 4 height 4
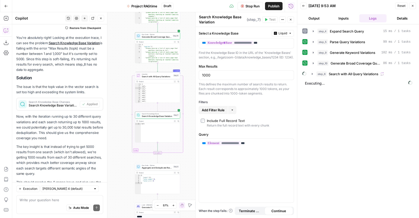
click at [314, 19] on button "Output" at bounding box center [313, 18] width 27 height 8
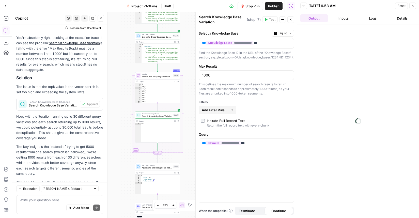
click at [343, 18] on button "Inputs" at bounding box center [343, 18] width 27 height 8
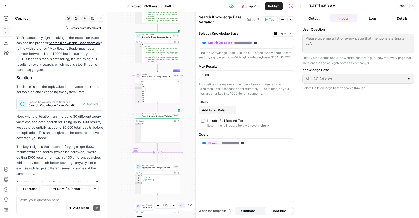
click at [323, 16] on button "Output" at bounding box center [313, 18] width 27 height 8
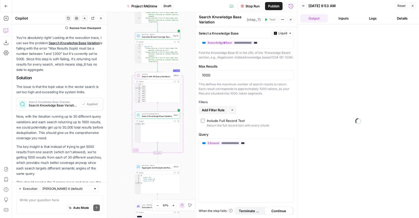
click at [369, 19] on button "Logs" at bounding box center [372, 18] width 27 height 8
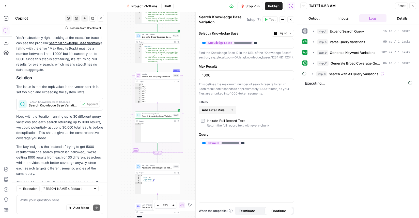
click at [60, 197] on div "Write your question here Auto Mode Send" at bounding box center [59, 204] width 87 height 19
type textarea "Are we stuck on step 6?"
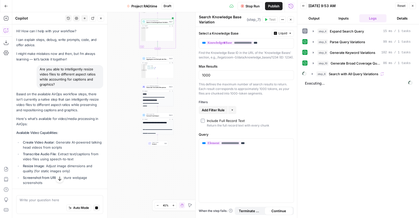
click at [4, 29] on icon "button" at bounding box center [6, 30] width 5 height 5
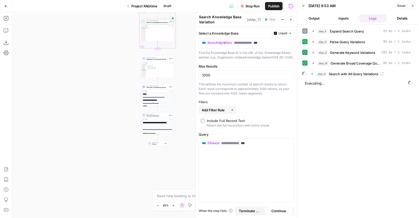
click at [131, 7] on button "Project RAGtime" at bounding box center [142, 6] width 37 height 8
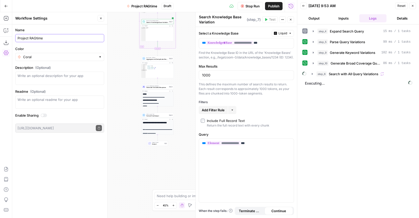
click at [34, 39] on input "Project RAGtime" at bounding box center [60, 38] width 84 height 5
type input "Project Ragtime"
click at [101, 18] on icon "button" at bounding box center [100, 18] width 3 height 3
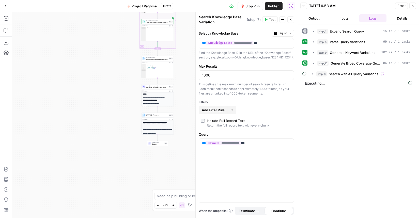
click at [10, 33] on div "Add Steps Copilot Download as JSON Settings Import JSON AirOps Academy Help Giv…" at bounding box center [6, 115] width 12 height 206
click at [8, 33] on icon "button" at bounding box center [6, 30] width 5 height 5
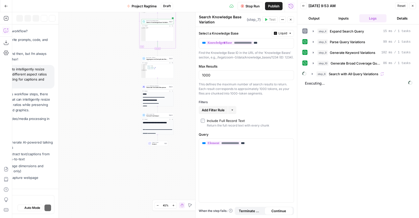
scroll to position [4323, 0]
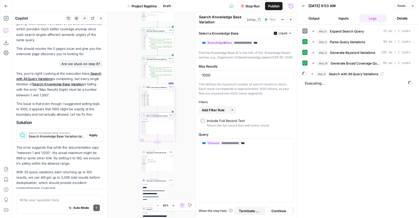
click at [92, 133] on span "Apply" at bounding box center [93, 135] width 8 height 5
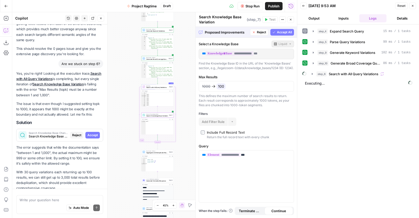
click at [92, 133] on span "Accept" at bounding box center [92, 135] width 10 height 5
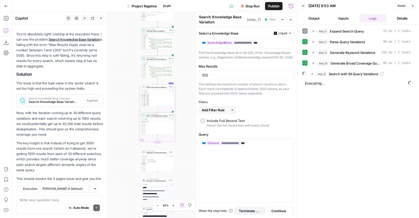
scroll to position [4476, 0]
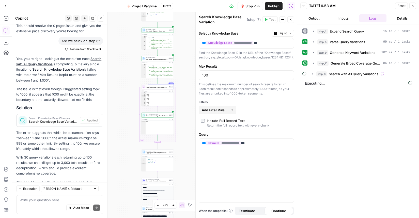
click at [210, 91] on div "This defines the maximum number of search results to return. Each result corres…" at bounding box center [246, 89] width 95 height 14
click at [214, 80] on div "100" at bounding box center [246, 75] width 95 height 10
click at [251, 7] on span "Stop Run" at bounding box center [252, 6] width 14 height 5
click at [217, 78] on input "100" at bounding box center [246, 75] width 89 height 5
click at [248, 6] on span "Test Data" at bounding box center [244, 6] width 15 height 5
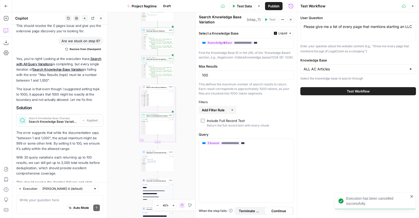
click at [349, 88] on button "Test Workflow" at bounding box center [358, 91] width 116 height 8
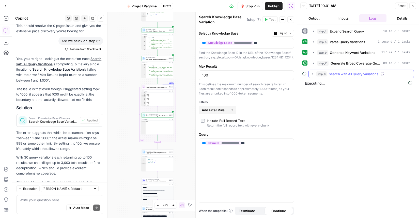
click at [311, 76] on button "step_6 Search with All Query Variations" at bounding box center [361, 74] width 105 height 8
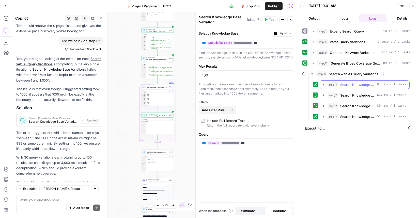
click at [322, 86] on icon "button" at bounding box center [324, 85] width 4 height 4
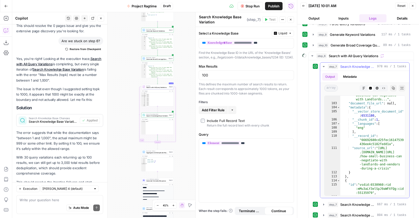
scroll to position [971, 0]
click at [324, 67] on icon "button" at bounding box center [324, 67] width 4 height 4
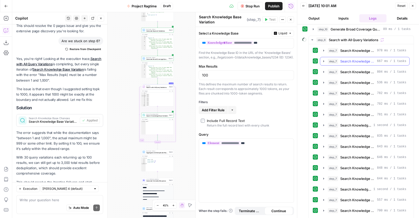
scroll to position [0, 0]
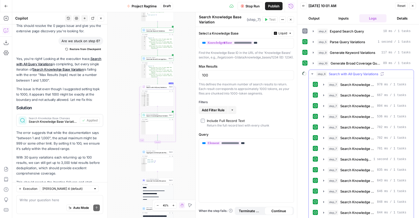
click at [312, 73] on icon "button" at bounding box center [312, 73] width 2 height 1
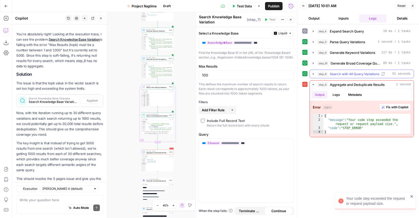
scroll to position [4476, 0]
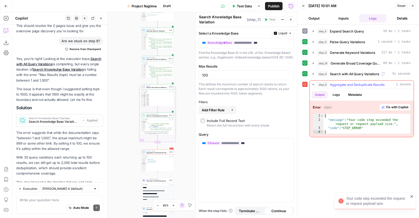
click at [395, 107] on span "Fix with Copilot" at bounding box center [397, 107] width 22 height 5
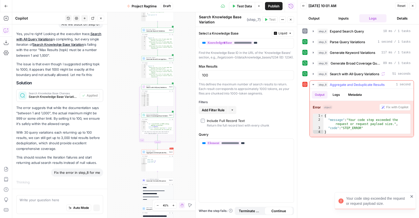
scroll to position [4333, 0]
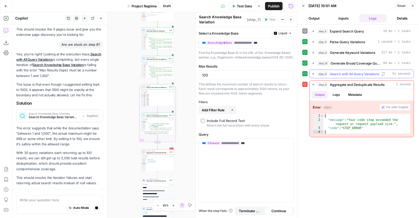
click at [314, 74] on icon "button" at bounding box center [313, 74] width 4 height 4
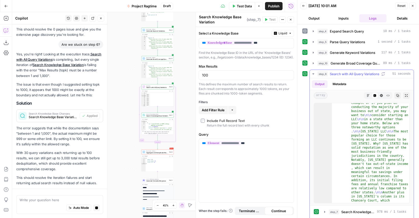
scroll to position [2, 0]
click at [313, 76] on button "step_6 Search with All Query Variations 51 seconds" at bounding box center [362, 74] width 104 height 8
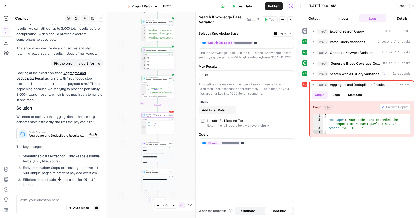
scroll to position [4477, 0]
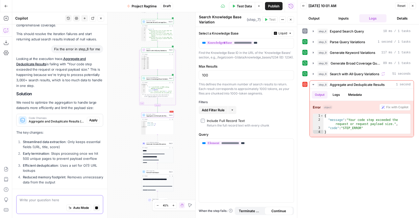
click at [41, 200] on textarea at bounding box center [60, 199] width 80 height 5
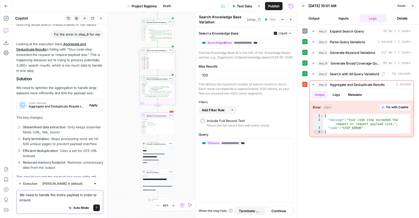
scroll to position [4644, 0]
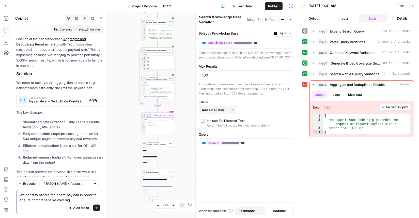
type textarea "We need to handle the entire payload in order to ensure comprehensive coverage"
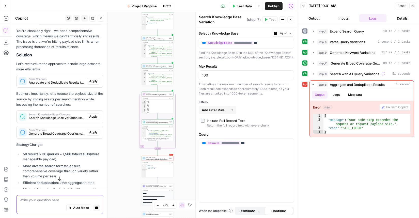
scroll to position [4679, 0]
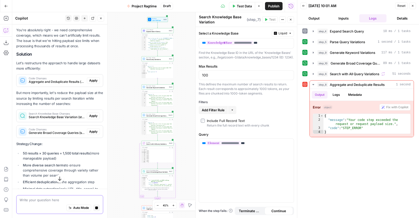
click at [49, 202] on textarea at bounding box center [60, 199] width 80 height 5
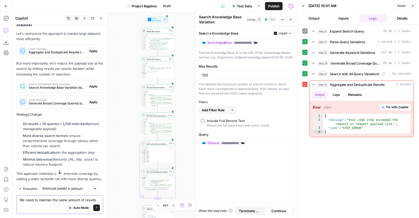
scroll to position [4864, 0]
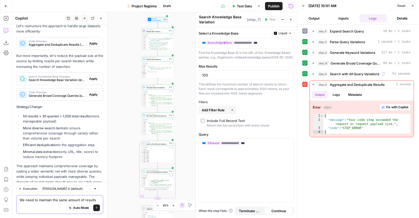
type textarea "We need to maintain the same amount of results"
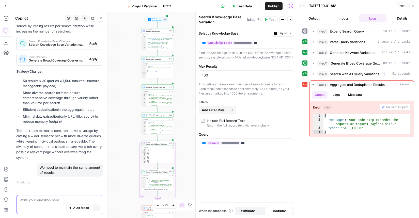
scroll to position [4726, 0]
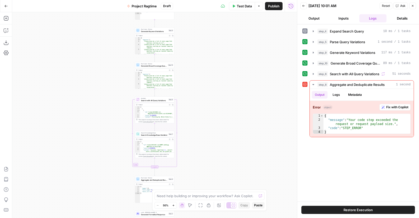
click at [1, 30] on div "Add Steps Copilot Download as JSON Settings Import JSON AirOps Academy Help Giv…" at bounding box center [6, 115] width 12 height 206
click at [4, 31] on icon "button" at bounding box center [6, 30] width 5 height 5
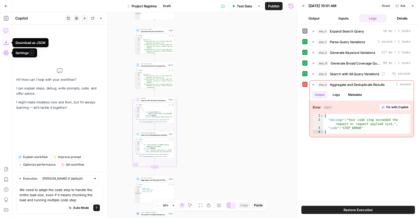
type textarea "We need to adapt the code step to handle the entire load size, even if it means…"
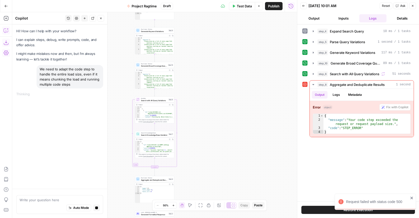
click at [411, 198] on icon "close" at bounding box center [412, 198] width 4 height 4
click at [95, 210] on button "Stop generating" at bounding box center [96, 207] width 7 height 7
click at [97, 212] on div "Auto Mode Stop generating" at bounding box center [60, 207] width 80 height 11
click at [97, 207] on icon "button" at bounding box center [96, 207] width 3 height 3
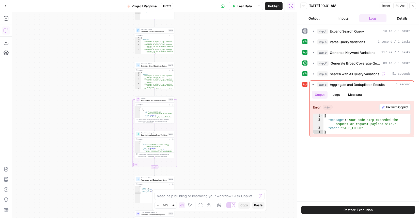
click at [7, 31] on icon "button" at bounding box center [6, 30] width 5 height 5
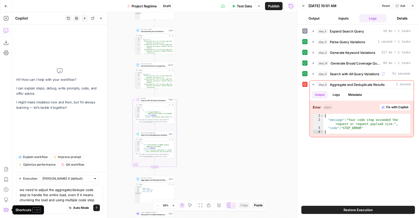
type textarea "we need to adjust the aggregate/dedupe code step to handle the entire load, eve…"
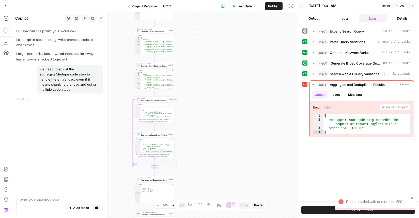
click at [410, 198] on icon "close" at bounding box center [412, 198] width 4 height 4
click at [97, 209] on button "Stop generating" at bounding box center [96, 207] width 7 height 7
drag, startPoint x: 58, startPoint y: 90, endPoint x: 39, endPoint y: 69, distance: 27.9
click at [39, 69] on div "we need to adjust the aggregate/dedupe code step to handle the entire load, eve…" at bounding box center [70, 79] width 67 height 28
copy div "we need to adjust the aggregate/dedupe code step to handle the entire load, eve…"
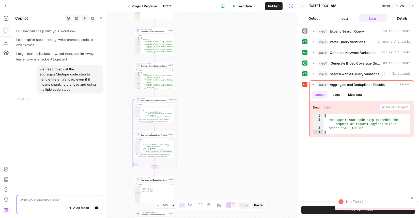
click at [35, 199] on textarea at bounding box center [60, 199] width 80 height 5
paste textarea "we need to adjust the aggregate/dedupe code step to handle the entire load, eve…"
type textarea "we need to adjust the aggregate/dedupe code step to handle the entire load, eve…"
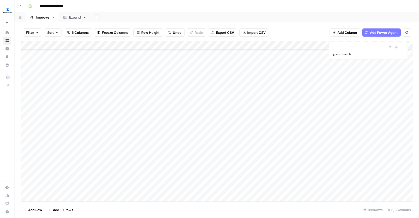
scroll to position [293, 0]
click at [402, 46] on icon "Close Search" at bounding box center [402, 47] width 4 height 4
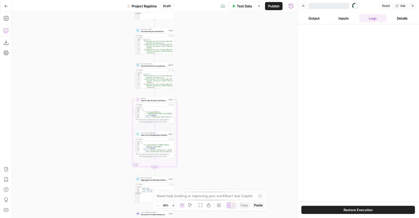
click at [6, 32] on icon "button" at bounding box center [6, 30] width 5 height 5
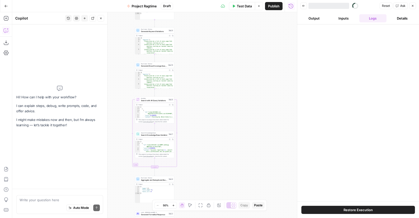
click at [47, 200] on textarea at bounding box center [60, 199] width 80 height 5
type textarea "we need to adjust the aggregate/dedupe code step to handle the entire load, eve…"
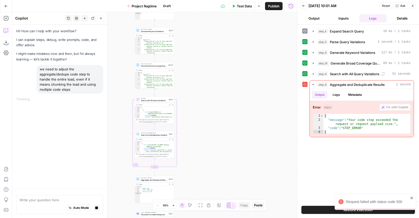
drag, startPoint x: 61, startPoint y: 92, endPoint x: 40, endPoint y: 70, distance: 30.2
click at [40, 70] on div "we need to adjust the aggregate/dedupe code step to handle the entire load, eve…" at bounding box center [70, 79] width 67 height 28
copy div "we need to adjust the aggregate/dedupe code step to handle the entire load, eve…"
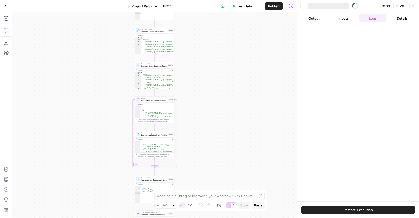
click at [5, 30] on icon "button" at bounding box center [6, 30] width 5 height 5
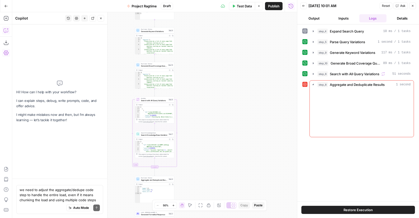
type textarea "we need to adjust the aggregate/dedupe code step to handle the entire load, eve…"
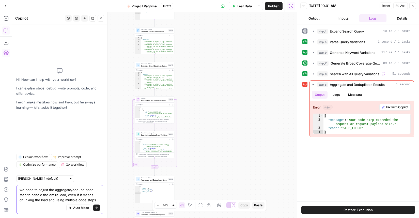
click at [96, 208] on icon "submit" at bounding box center [96, 207] width 2 height 3
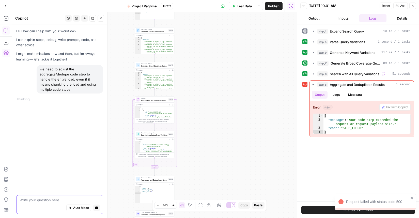
click at [359, 202] on div "Request failed with status code 500" at bounding box center [377, 201] width 62 height 5
click at [273, 6] on span "Publish" at bounding box center [273, 6] width 11 height 5
click at [4, 7] on icon "button" at bounding box center [6, 6] width 4 height 4
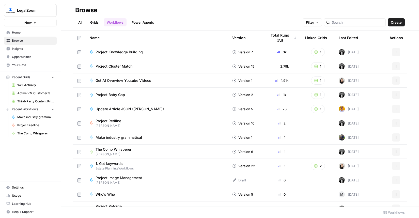
click at [82, 24] on link "All" at bounding box center [80, 22] width 10 height 8
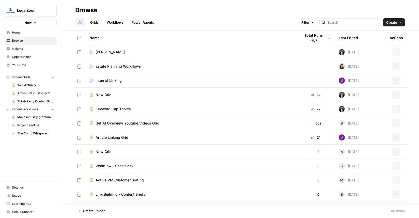
click at [107, 22] on link "Workflows" at bounding box center [115, 22] width 23 height 8
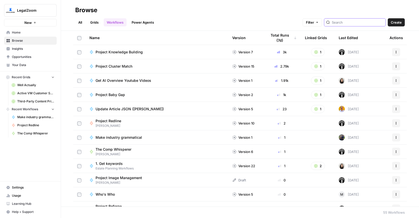
click at [348, 22] on input "search" at bounding box center [358, 22] width 52 height 5
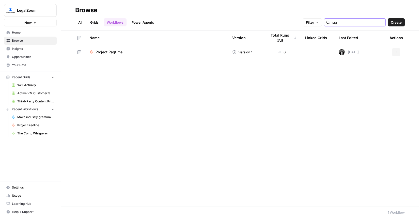
type input "rag"
click at [119, 54] on span "Project Ragtime" at bounding box center [108, 52] width 27 height 5
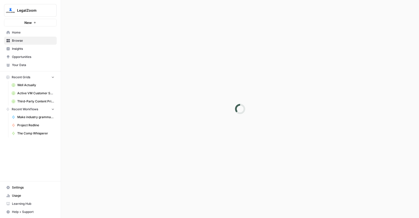
click at [119, 54] on div at bounding box center [240, 109] width 358 height 218
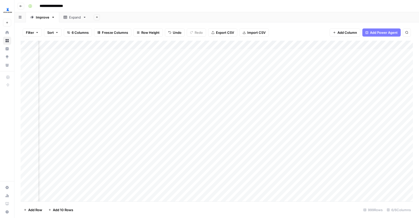
scroll to position [0, 60]
click at [172, 52] on div "Add Column" at bounding box center [217, 121] width 392 height 161
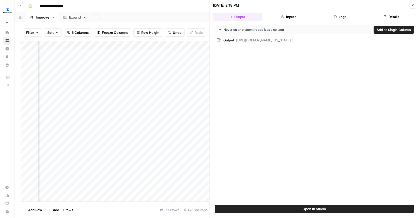
click at [332, 16] on button "Logs" at bounding box center [339, 17] width 49 height 8
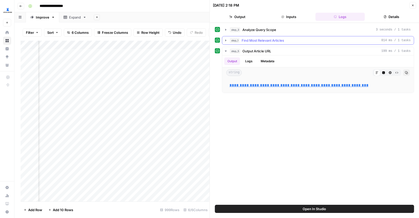
click at [225, 40] on icon "button" at bounding box center [226, 40] width 4 height 4
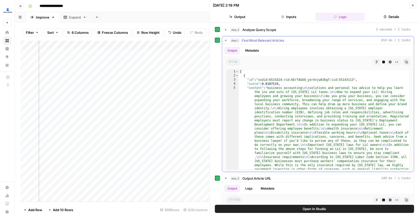
type textarea "**********"
drag, startPoint x: 264, startPoint y: 85, endPoint x: 279, endPoint y: 82, distance: 15.4
click at [411, 6] on button "Close" at bounding box center [412, 5] width 7 height 7
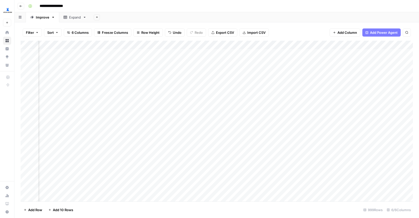
scroll to position [0, 111]
click at [327, 54] on div "Add Column" at bounding box center [217, 121] width 392 height 161
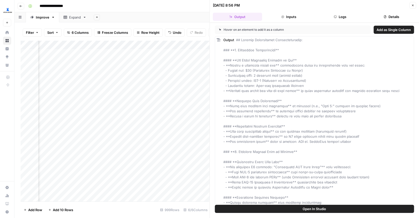
click at [411, 5] on icon "button" at bounding box center [412, 5] width 3 height 3
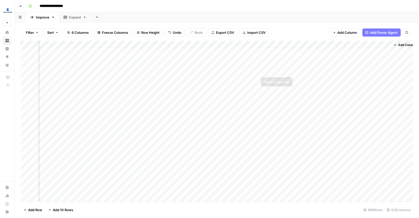
scroll to position [0, 111]
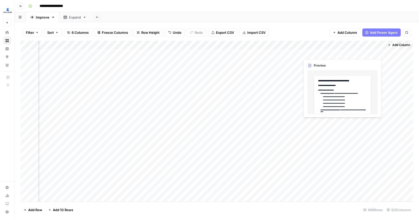
click at [358, 52] on div "Add Column" at bounding box center [217, 121] width 392 height 161
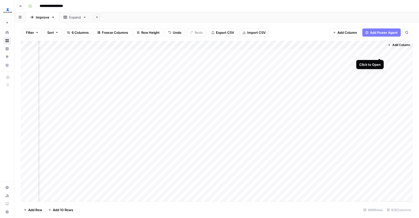
click at [379, 53] on div "Add Column" at bounding box center [217, 121] width 392 height 161
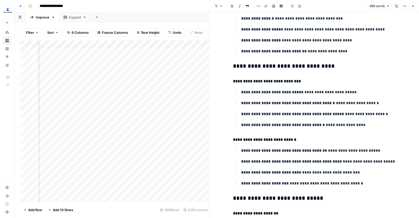
scroll to position [695, 0]
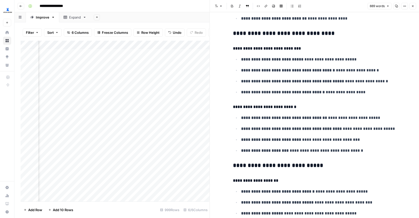
click at [411, 8] on button "Close" at bounding box center [412, 6] width 7 height 7
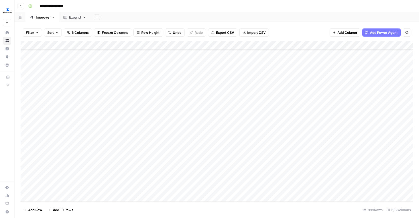
scroll to position [1429, 0]
click at [325, 83] on div "Add Column" at bounding box center [217, 121] width 392 height 161
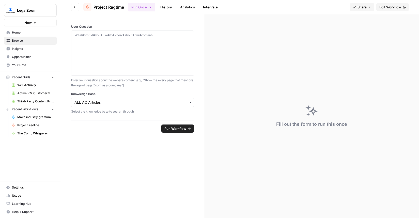
click at [28, 30] on span "Home" at bounding box center [33, 32] width 42 height 5
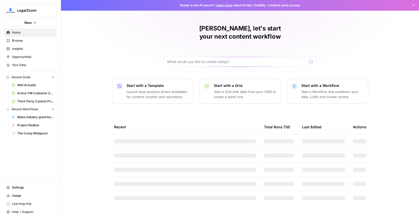
click at [25, 39] on span "Browse" at bounding box center [33, 40] width 42 height 5
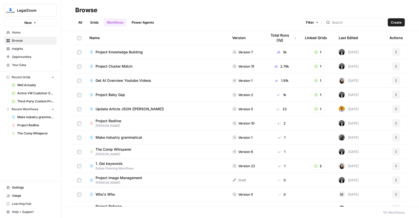
click at [120, 68] on span "Project Cluster Match" at bounding box center [113, 66] width 37 height 5
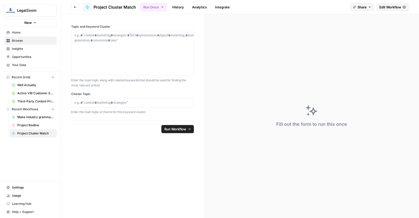
click at [391, 9] on span "Edit Workflow" at bounding box center [390, 7] width 22 height 5
